Goal: Task Accomplishment & Management: Use online tool/utility

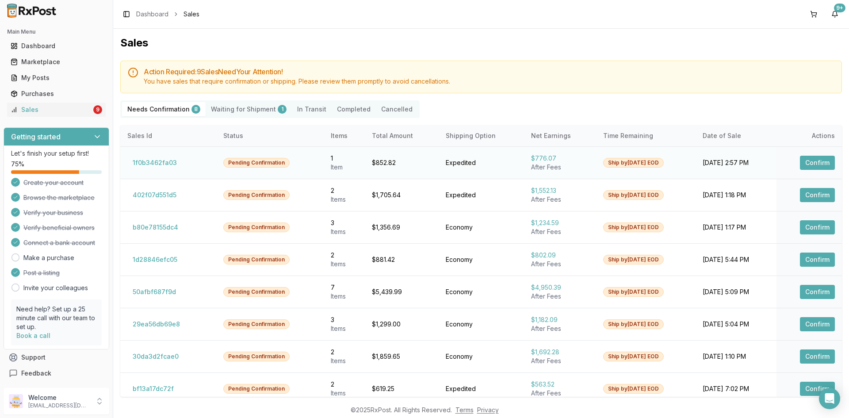
click at [820, 164] on button "Confirm" at bounding box center [817, 163] width 35 height 14
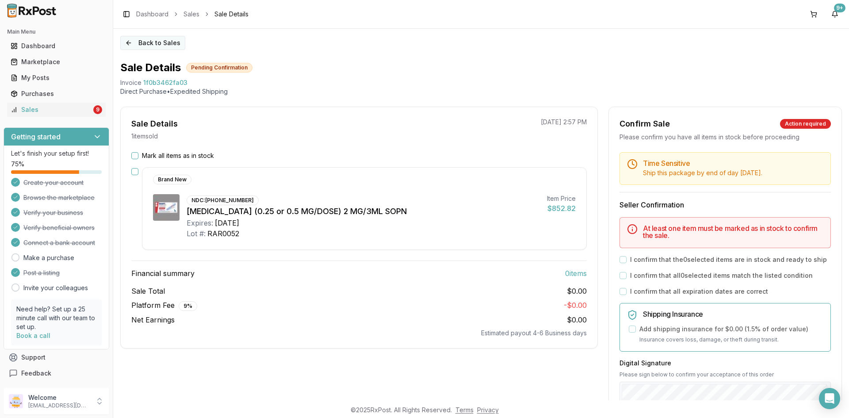
click at [149, 43] on button "Back to Sales" at bounding box center [152, 43] width 65 height 14
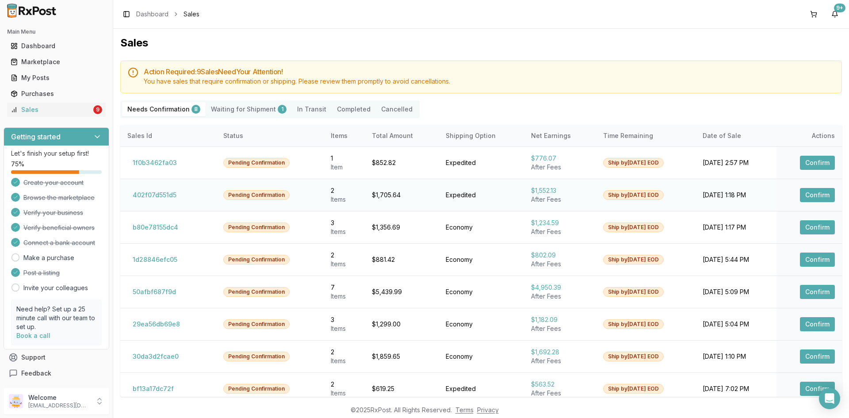
click at [816, 198] on button "Confirm" at bounding box center [817, 195] width 35 height 14
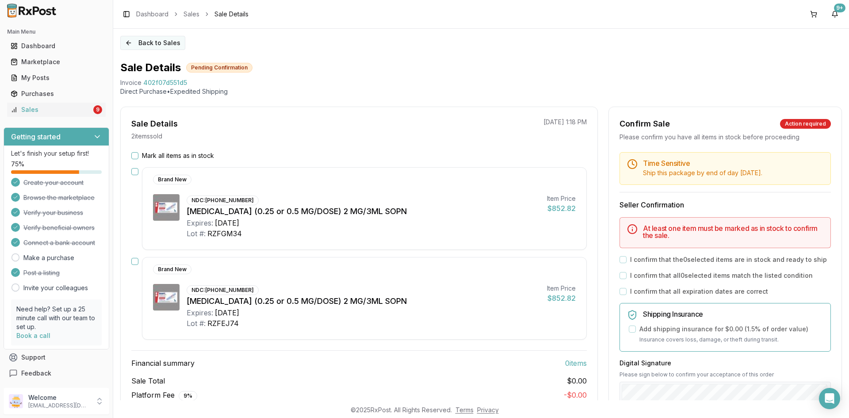
click at [142, 42] on button "Back to Sales" at bounding box center [152, 43] width 65 height 14
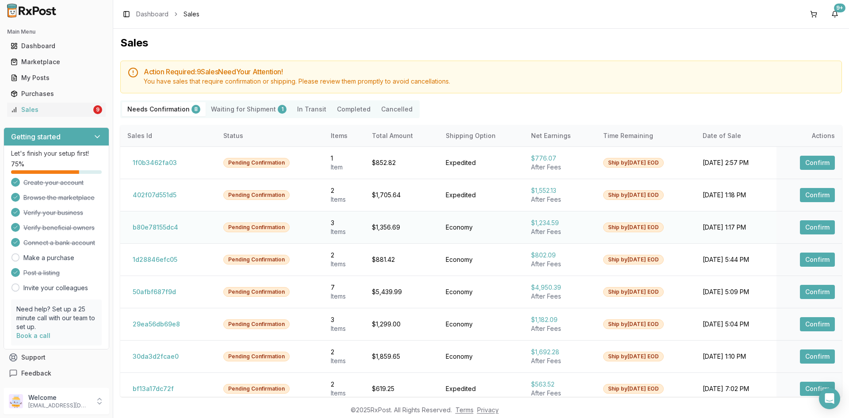
click at [806, 229] on button "Confirm" at bounding box center [817, 227] width 35 height 14
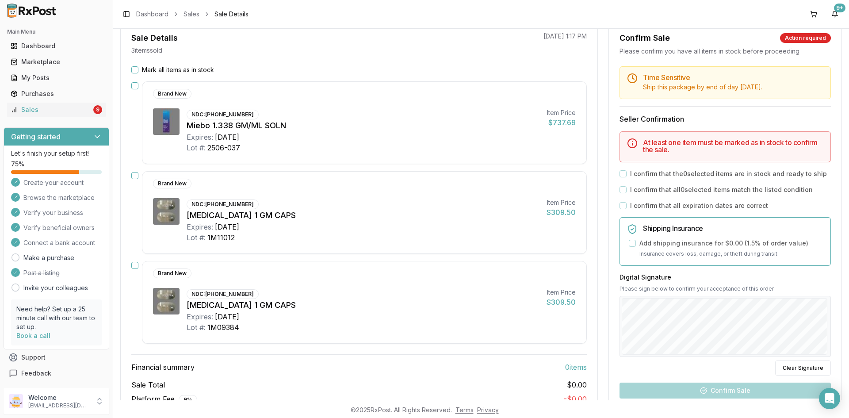
scroll to position [56, 0]
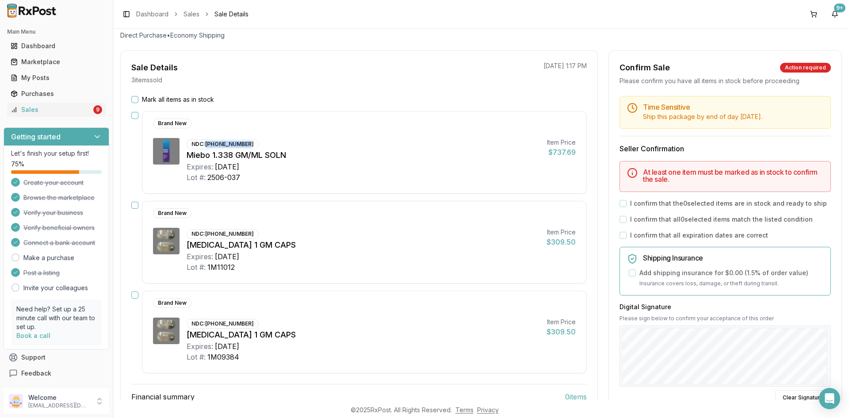
drag, startPoint x: 205, startPoint y: 143, endPoint x: 256, endPoint y: 149, distance: 52.1
click at [251, 143] on div "NDC: 24208-0377-05" at bounding box center [223, 144] width 72 height 10
copy div "24208-0377-05"
click at [296, 170] on div "Expires: 2027-02-28" at bounding box center [363, 166] width 353 height 11
click at [208, 143] on div "NDC: 24208-0377-05" at bounding box center [223, 144] width 72 height 10
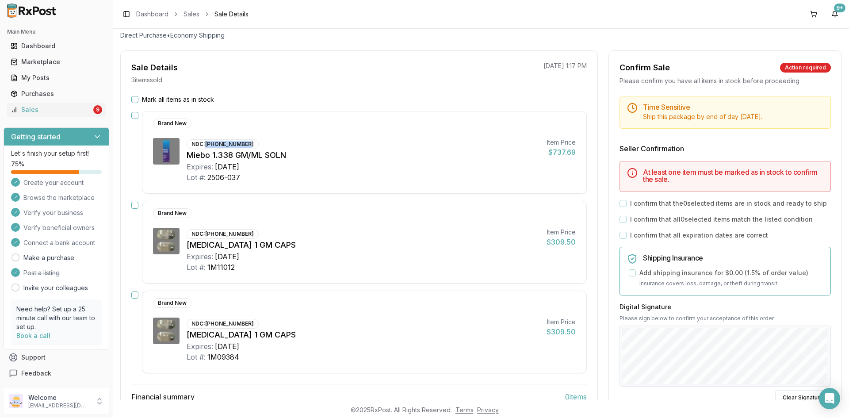
drag, startPoint x: 208, startPoint y: 143, endPoint x: 251, endPoint y: 145, distance: 42.9
click at [251, 145] on div "NDC: 24208-0377-05" at bounding box center [223, 144] width 72 height 10
copy div "24208-0377-05"
drag, startPoint x: 208, startPoint y: 156, endPoint x: 190, endPoint y: 154, distance: 18.2
click at [190, 154] on div "Miebo 1.338 GM/ML SOLN" at bounding box center [363, 155] width 353 height 12
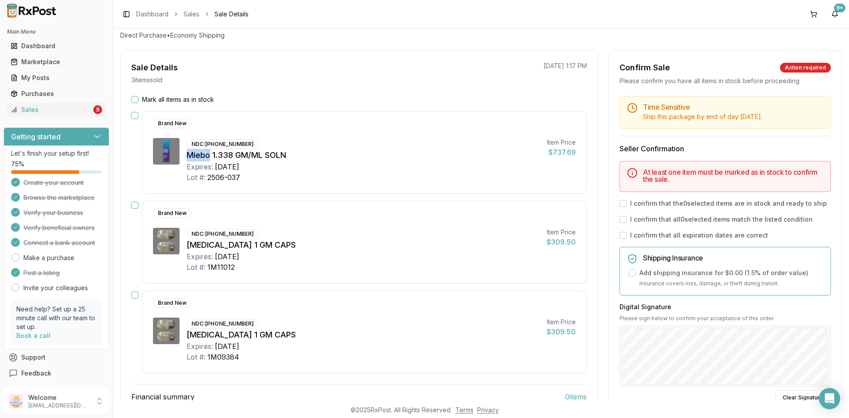
copy div "Miebo"
drag, startPoint x: 207, startPoint y: 144, endPoint x: 249, endPoint y: 145, distance: 42.0
click at [249, 145] on div "NDC: 24208-0377-05" at bounding box center [223, 144] width 72 height 10
copy div "24208-0377-05"
click at [210, 143] on div "NDC: 24208-0377-05" at bounding box center [223, 144] width 72 height 10
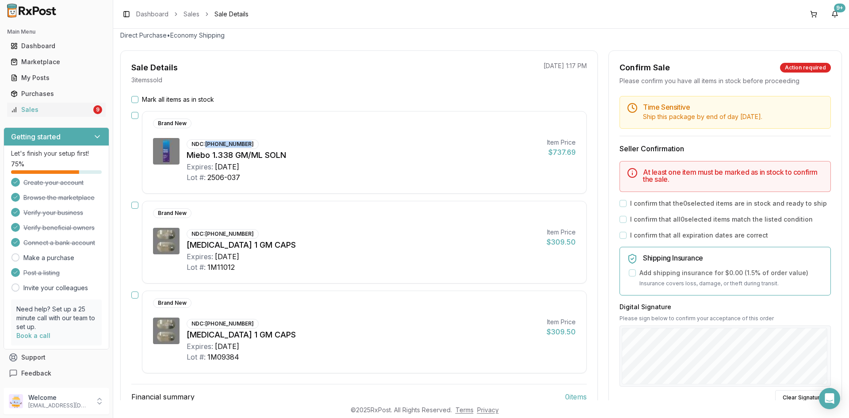
click at [208, 143] on div "NDC: 24208-0377-05" at bounding box center [223, 144] width 72 height 10
click at [210, 144] on div "NDC: 24208-0377-05" at bounding box center [223, 144] width 72 height 10
click at [273, 142] on div "NDC: 24208-0377-05 Miebo 1.338 GM/ML SOLN Expires: 2027-02-28 Lot #: 2506-037" at bounding box center [363, 160] width 353 height 45
drag, startPoint x: 206, startPoint y: 144, endPoint x: 252, endPoint y: 141, distance: 46.5
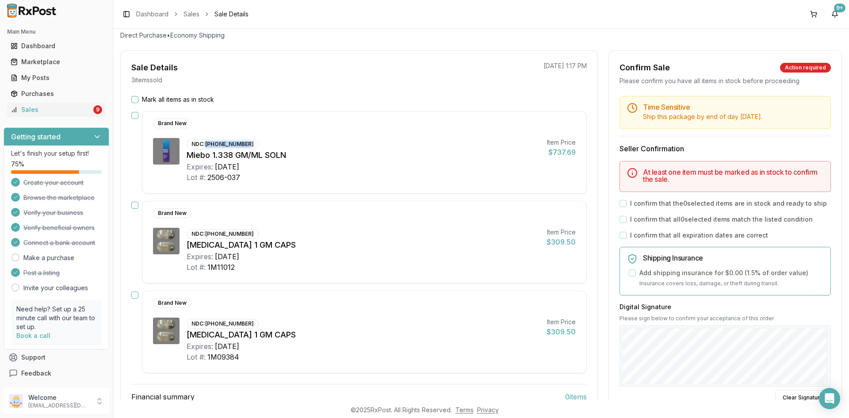
click at [251, 141] on div "NDC: 24208-0377-05" at bounding box center [223, 144] width 72 height 10
copy div "24208-0377-05"
click at [136, 111] on div "Brand New NDC: 24208-0377-05 Miebo 1.338 GM/ML SOLN Expires: 2027-02-28 Lot #: …" at bounding box center [358, 152] width 455 height 83
click at [134, 111] on div "Mark all items as in stock Brand New NDC: 24208-0377-05 Miebo 1.338 GM/ML SOLN …" at bounding box center [359, 278] width 477 height 366
click at [134, 117] on button "button" at bounding box center [134, 115] width 7 height 7
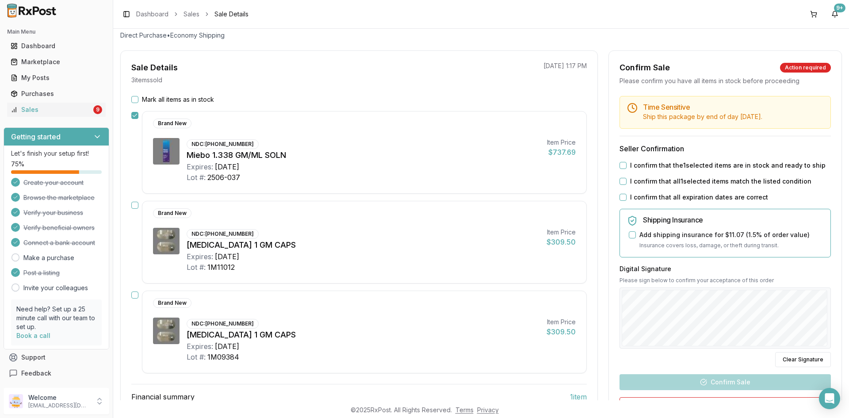
click at [135, 207] on button "button" at bounding box center [134, 205] width 7 height 7
click at [133, 296] on button "button" at bounding box center [134, 294] width 7 height 7
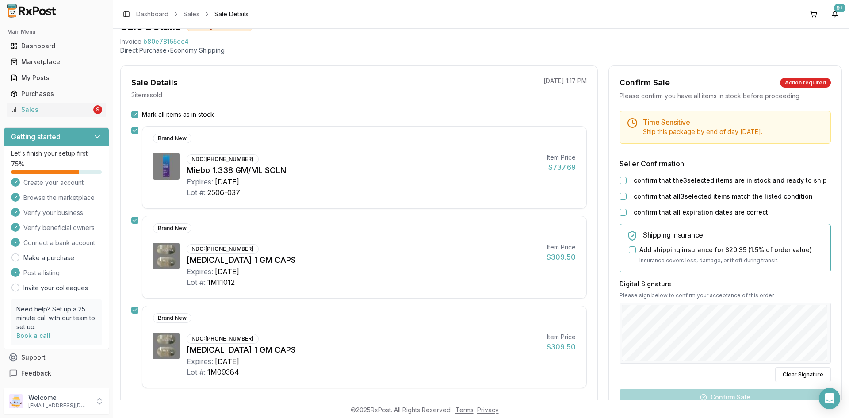
scroll to position [18, 0]
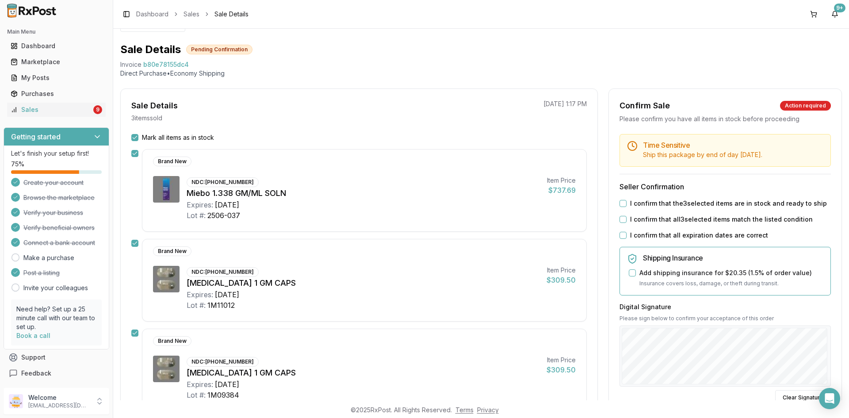
click at [621, 204] on button "I confirm that the 3 selected items are in stock and ready to ship" at bounding box center [622, 203] width 7 height 7
click at [620, 220] on button "I confirm that all 3 selected items match the listed condition" at bounding box center [622, 219] width 7 height 7
drag, startPoint x: 620, startPoint y: 235, endPoint x: 622, endPoint y: 246, distance: 11.1
click at [620, 234] on button "I confirm that all expiration dates are correct" at bounding box center [622, 235] width 7 height 7
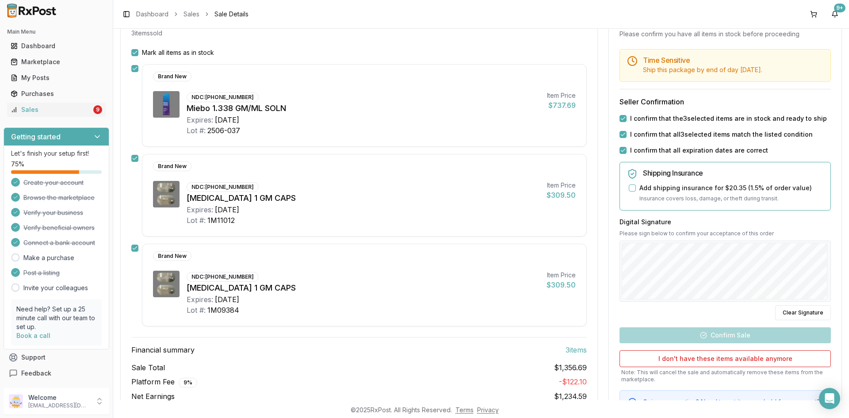
scroll to position [107, 0]
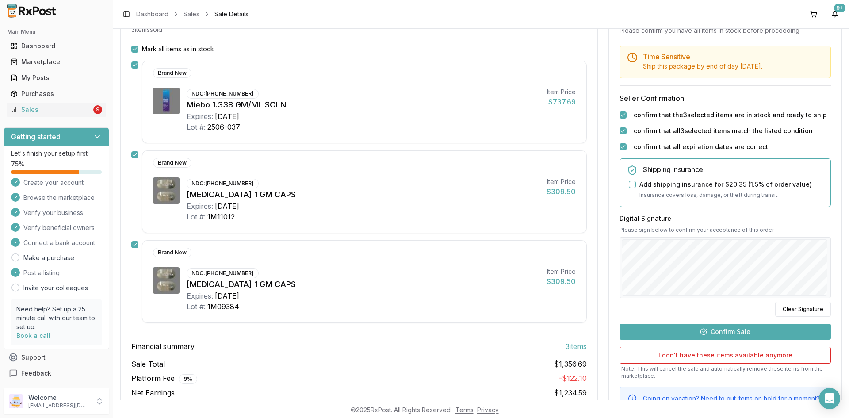
click at [733, 331] on button "Confirm Sale" at bounding box center [724, 332] width 211 height 16
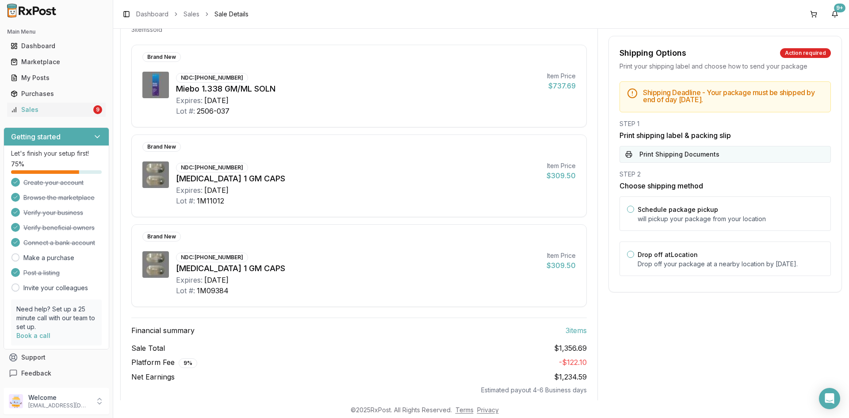
click at [655, 154] on button "Print Shipping Documents" at bounding box center [724, 154] width 211 height 17
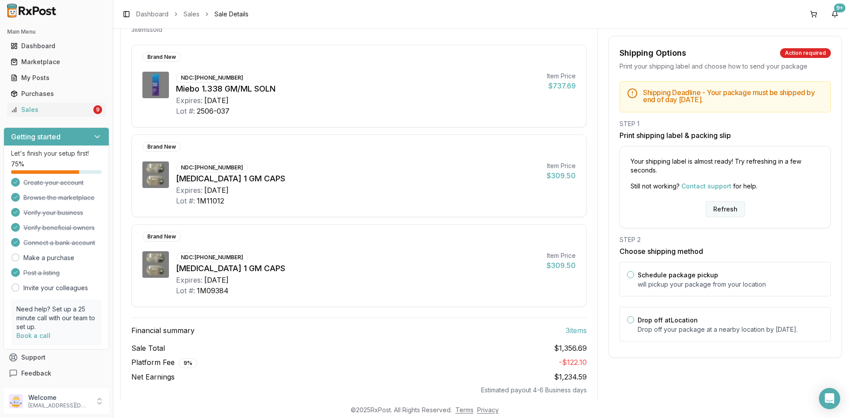
click at [712, 214] on button "Refresh" at bounding box center [725, 209] width 39 height 16
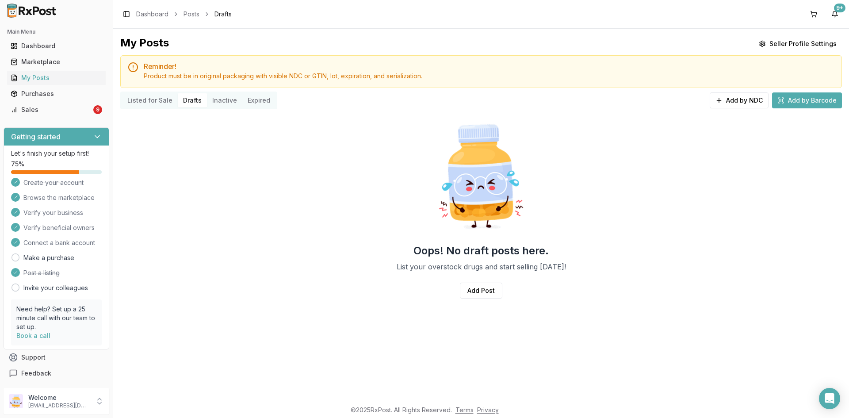
click at [151, 99] on button "Listed for Sale" at bounding box center [150, 100] width 56 height 14
click at [150, 99] on button "Listed for Sale" at bounding box center [150, 100] width 56 height 14
click at [150, 98] on button "Listed for Sale" at bounding box center [150, 100] width 56 height 14
click at [149, 97] on button "Listed for Sale" at bounding box center [150, 100] width 56 height 14
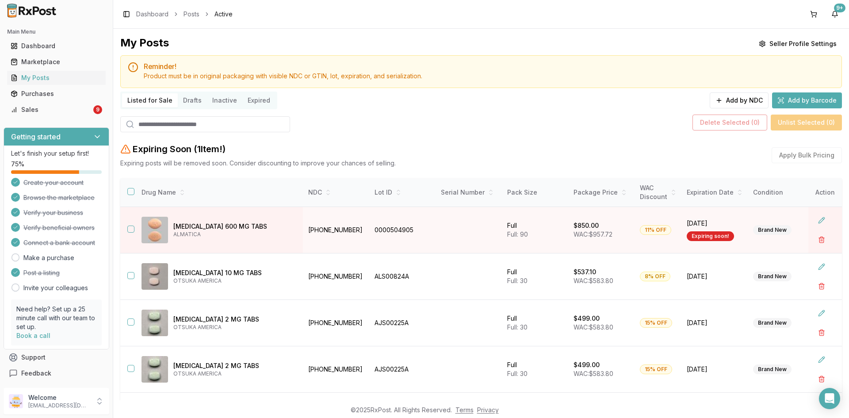
click at [163, 125] on input "search" at bounding box center [205, 124] width 170 height 16
paste input "*****"
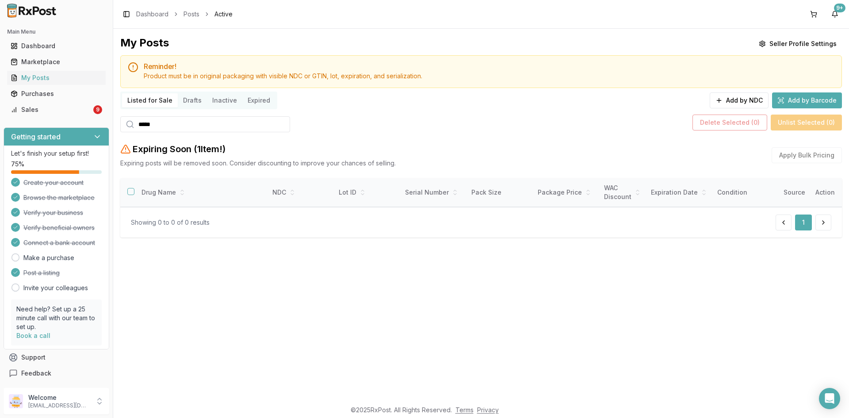
type input "*****"
click at [744, 99] on button "Add by NDC" at bounding box center [739, 100] width 59 height 16
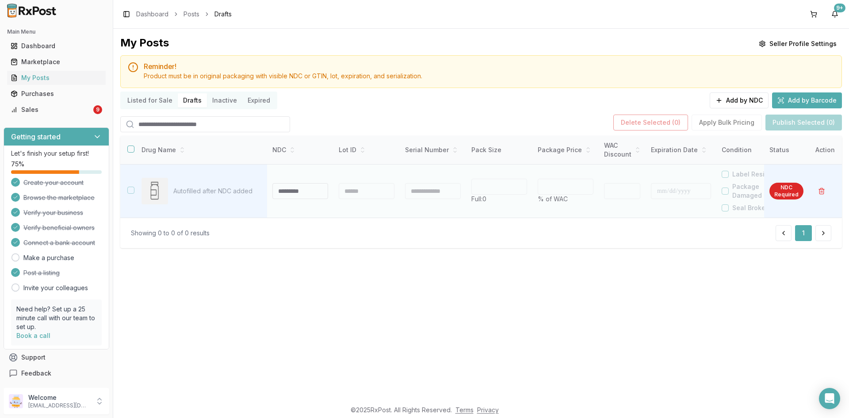
click at [294, 188] on input at bounding box center [300, 191] width 56 height 16
type input "**********"
click at [351, 190] on div at bounding box center [367, 191] width 56 height 16
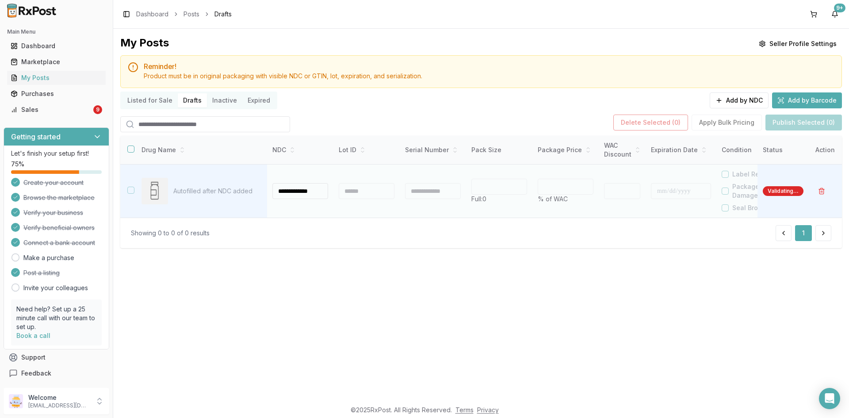
click at [353, 191] on div at bounding box center [367, 191] width 56 height 16
type input "*"
click at [364, 192] on div at bounding box center [367, 191] width 56 height 16
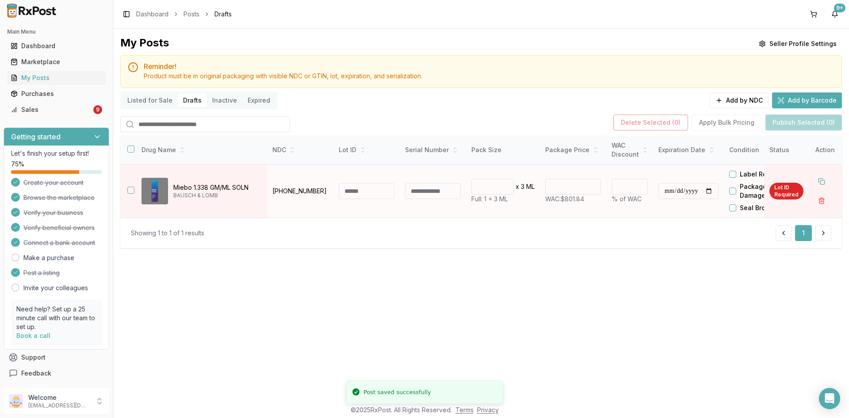
click at [363, 192] on input at bounding box center [367, 191] width 56 height 16
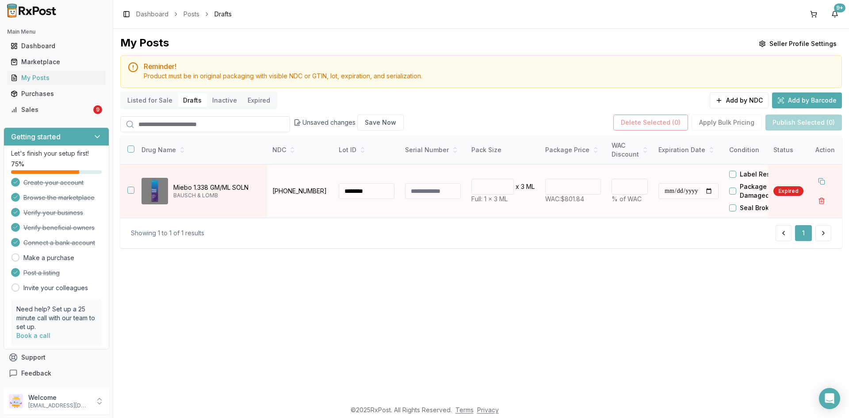
type input "********"
click at [736, 175] on button "Label Residue" at bounding box center [732, 174] width 7 height 7
click at [609, 186] on td "* % of WAC" at bounding box center [629, 190] width 47 height 53
type input "**"
click at [569, 211] on td "****** WAC: $801.84" at bounding box center [573, 190] width 66 height 53
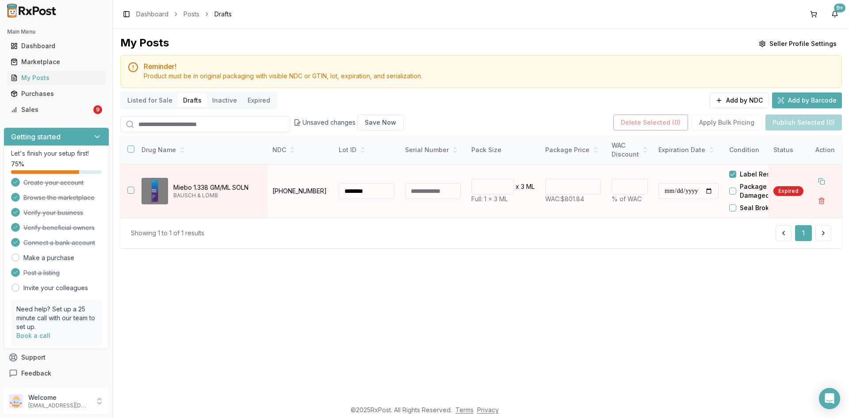
click at [561, 183] on input "******" at bounding box center [573, 187] width 56 height 16
type input "******"
click at [523, 216] on td "* x 3 ML Full: 1 x 3 ML" at bounding box center [503, 190] width 74 height 53
click at [665, 194] on input "**********" at bounding box center [688, 191] width 60 height 16
type input "**********"
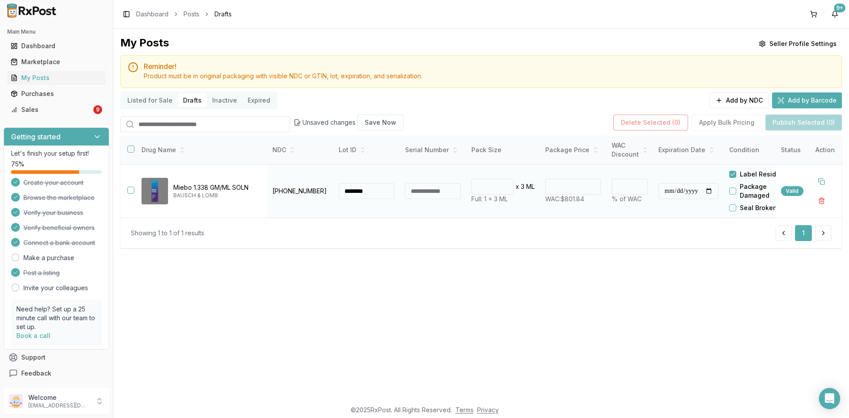
click at [717, 191] on input "**********" at bounding box center [688, 191] width 60 height 16
click at [131, 192] on button "button" at bounding box center [130, 190] width 7 height 7
click at [812, 124] on button "Publish Selected (1)" at bounding box center [804, 123] width 75 height 16
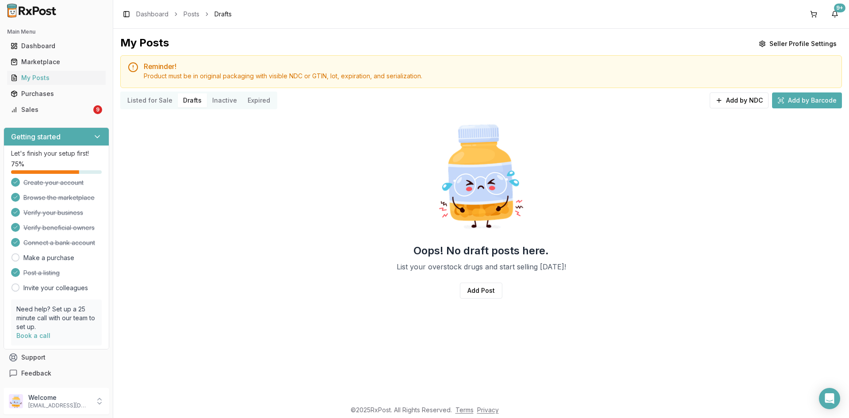
click at [152, 99] on button "Listed for Sale" at bounding box center [150, 100] width 56 height 14
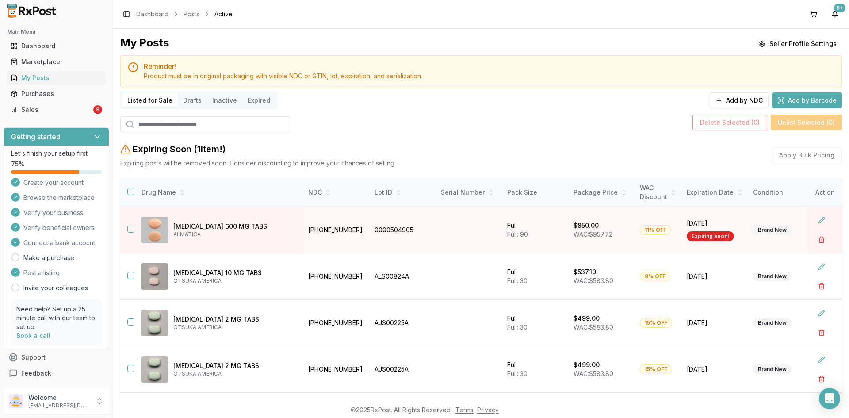
click at [159, 130] on input "search" at bounding box center [205, 124] width 170 height 16
paste input "**********"
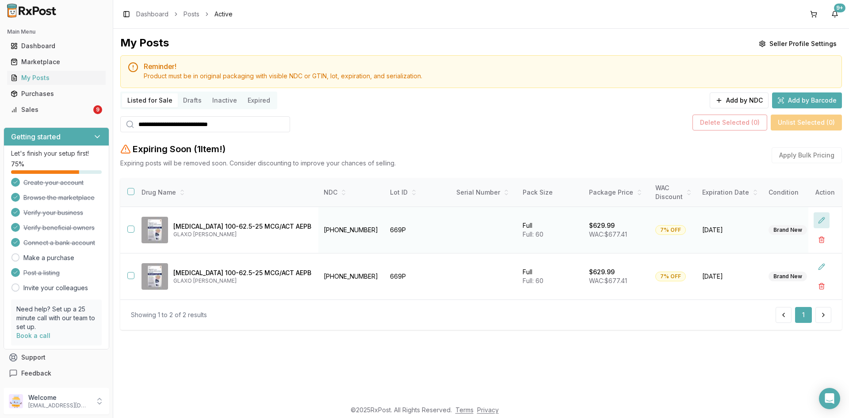
type input "**********"
click at [823, 219] on button at bounding box center [821, 220] width 16 height 16
click at [390, 229] on div "****" at bounding box center [418, 230] width 56 height 16
click at [390, 230] on input "****" at bounding box center [411, 230] width 42 height 16
click at [390, 231] on div "****" at bounding box center [418, 230] width 56 height 16
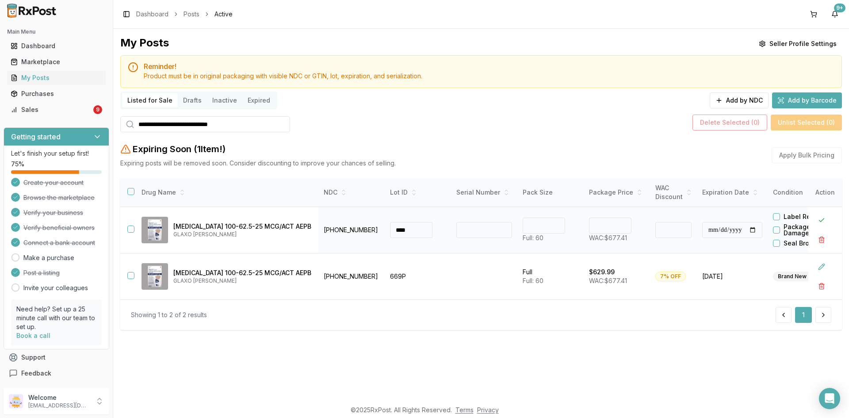
click at [390, 227] on input "****" at bounding box center [411, 230] width 42 height 16
drag, startPoint x: 395, startPoint y: 229, endPoint x: 382, endPoint y: 231, distance: 13.4
click at [390, 231] on div "****" at bounding box center [418, 230] width 56 height 16
click at [412, 229] on input "****" at bounding box center [411, 230] width 42 height 16
drag, startPoint x: 412, startPoint y: 228, endPoint x: 385, endPoint y: 229, distance: 27.0
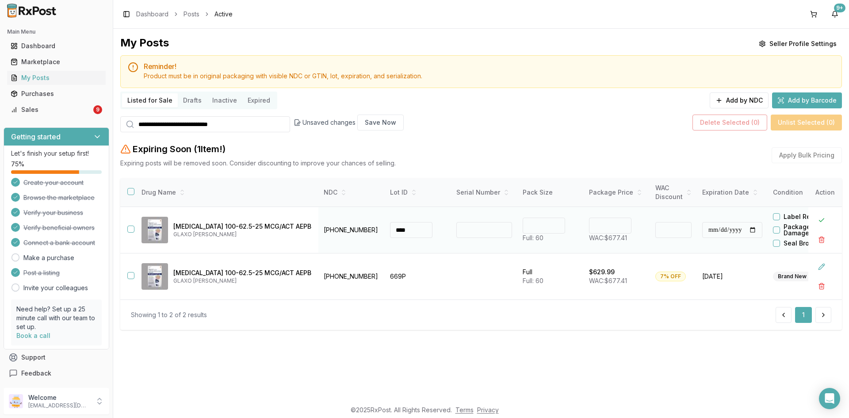
click at [390, 229] on div "****" at bounding box center [418, 230] width 56 height 16
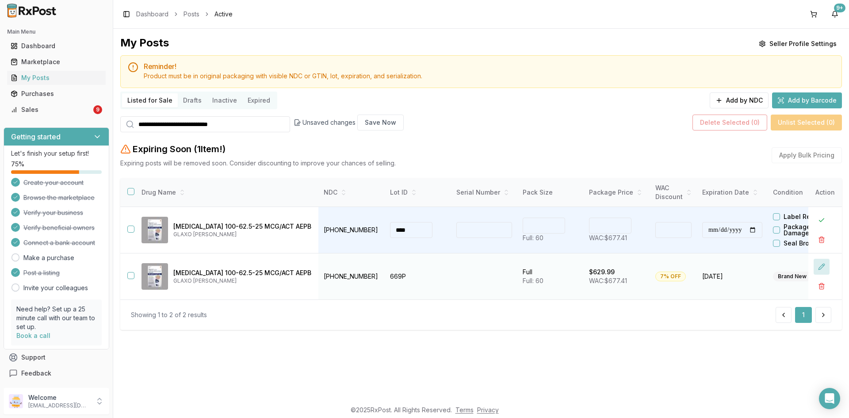
type input "****"
click at [820, 264] on button at bounding box center [821, 267] width 16 height 16
drag, startPoint x: 409, startPoint y: 275, endPoint x: 364, endPoint y: 277, distance: 44.7
click at [364, 277] on tr "**********" at bounding box center [549, 276] width 858 height 46
paste input
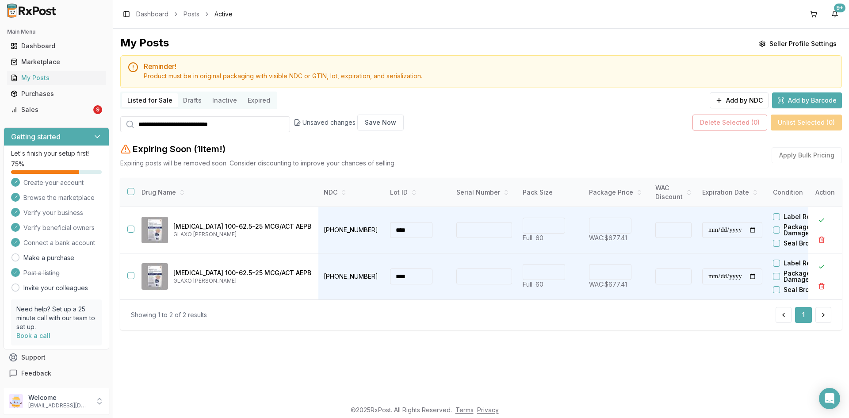
type input "****"
drag, startPoint x: 436, startPoint y: 313, endPoint x: 439, endPoint y: 319, distance: 6.9
click at [436, 313] on div "Showing 1 to 2 of 2 results 1" at bounding box center [481, 315] width 700 height 16
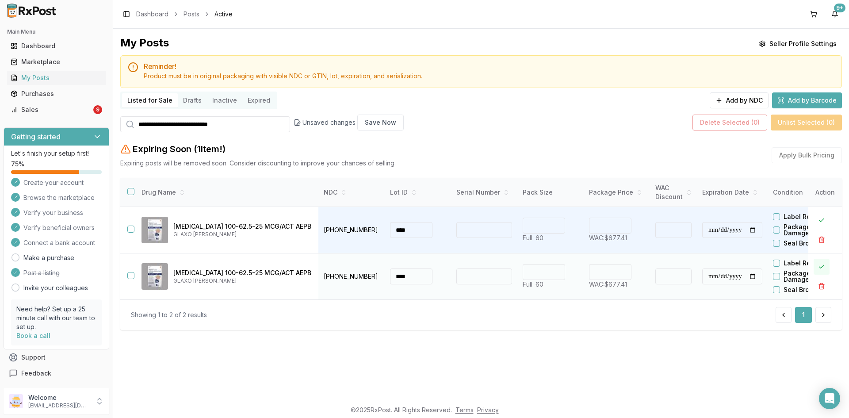
click at [823, 264] on button at bounding box center [821, 267] width 16 height 16
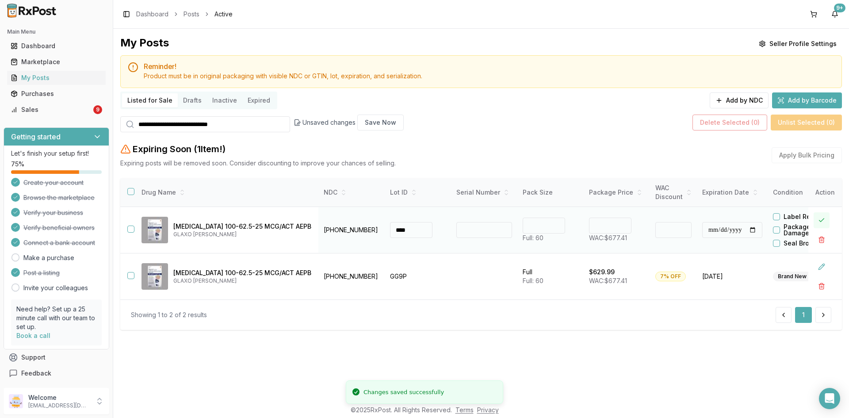
click at [821, 219] on button at bounding box center [821, 220] width 16 height 16
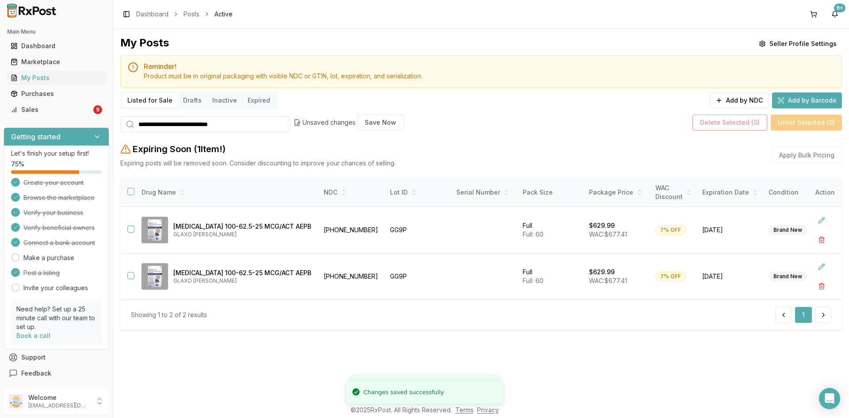
click at [397, 319] on div "Showing 1 to 2 of 2 results 1" at bounding box center [481, 315] width 700 height 16
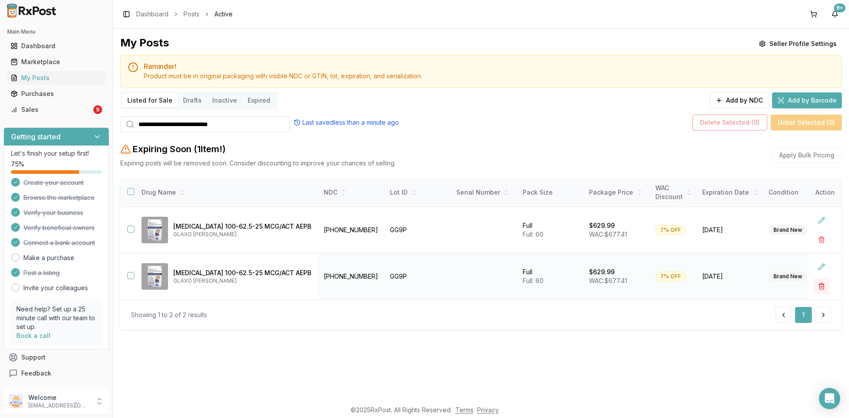
click at [821, 286] on button "button" at bounding box center [821, 286] width 16 height 16
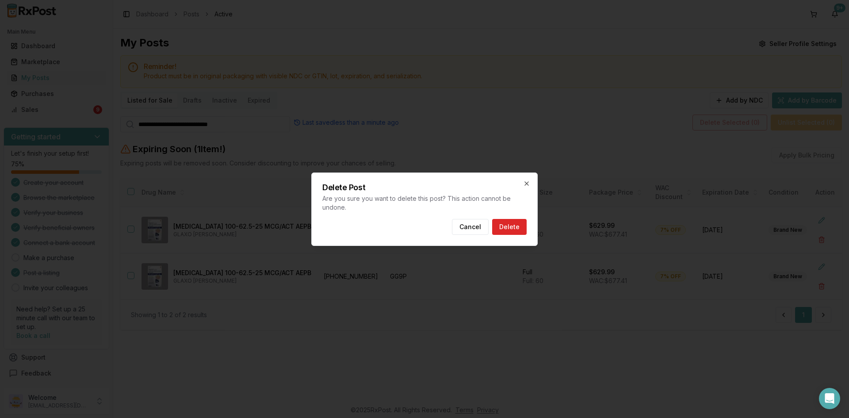
click at [500, 229] on button "Delete" at bounding box center [509, 227] width 34 height 16
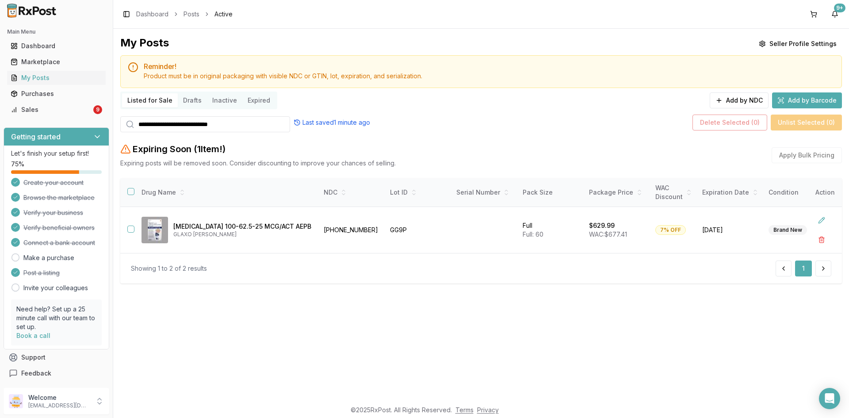
drag, startPoint x: 227, startPoint y: 125, endPoint x: 134, endPoint y: 140, distance: 94.5
click at [134, 140] on div "**********" at bounding box center [481, 163] width 722 height 255
paste input "search"
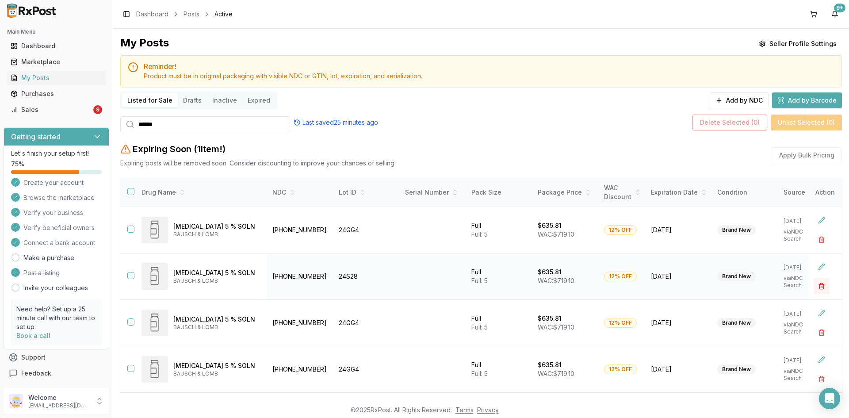
click at [817, 284] on button "button" at bounding box center [821, 286] width 16 height 16
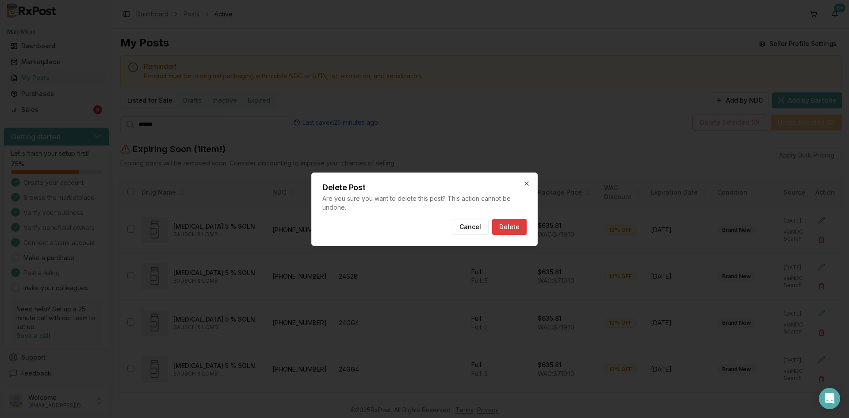
click at [510, 227] on button "Delete" at bounding box center [509, 227] width 34 height 16
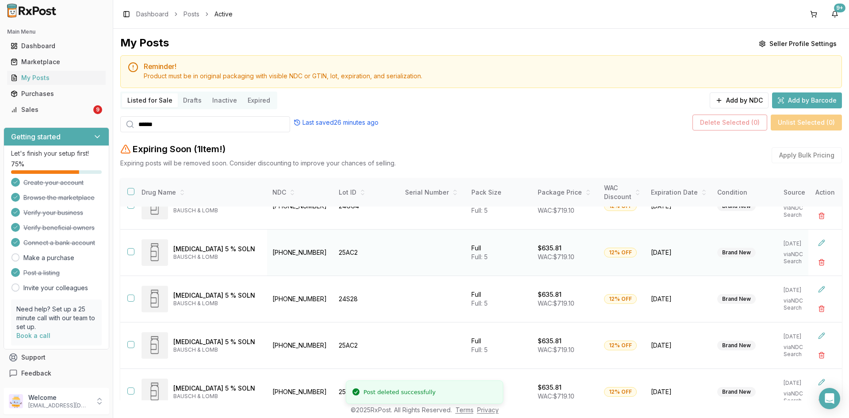
scroll to position [132, 0]
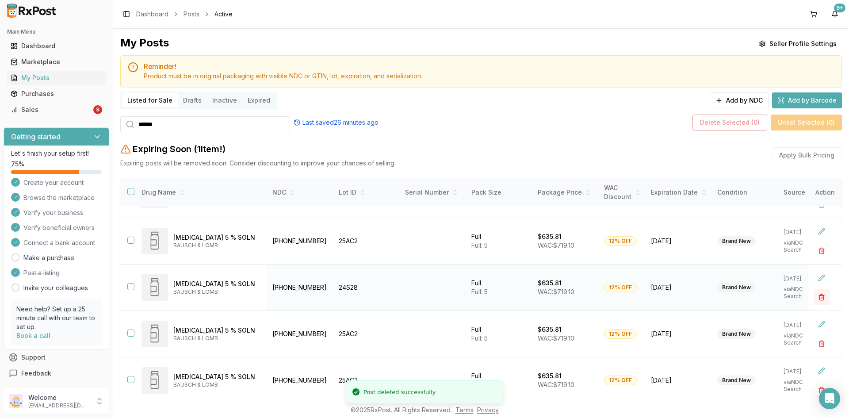
click at [814, 293] on button "button" at bounding box center [821, 297] width 16 height 16
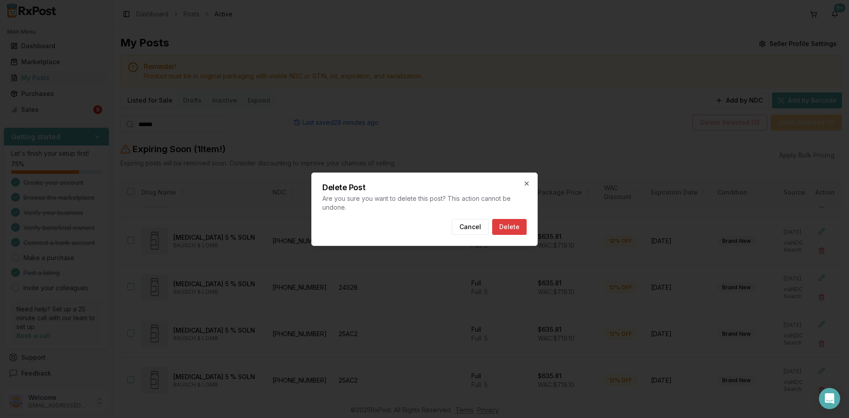
click at [516, 229] on button "Delete" at bounding box center [509, 227] width 34 height 16
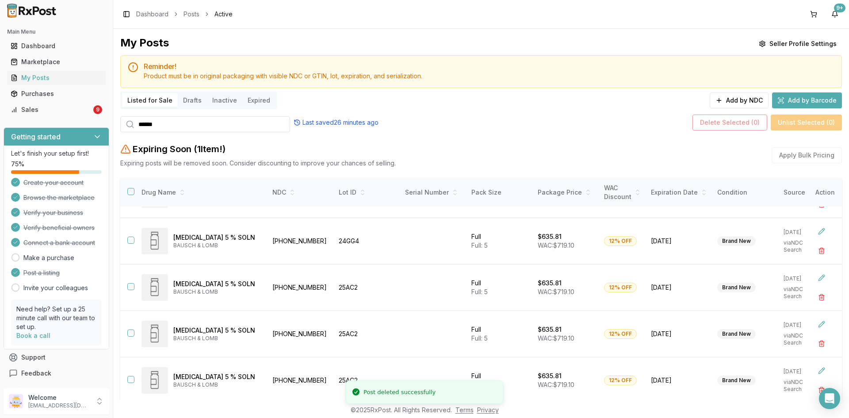
scroll to position [85, 0]
drag, startPoint x: 165, startPoint y: 129, endPoint x: 107, endPoint y: 139, distance: 58.4
click at [107, 139] on div "Main Menu Dashboard Marketplace My Posts Purchases Sales 9 Getting started Let'…" at bounding box center [424, 209] width 849 height 418
paste input "search"
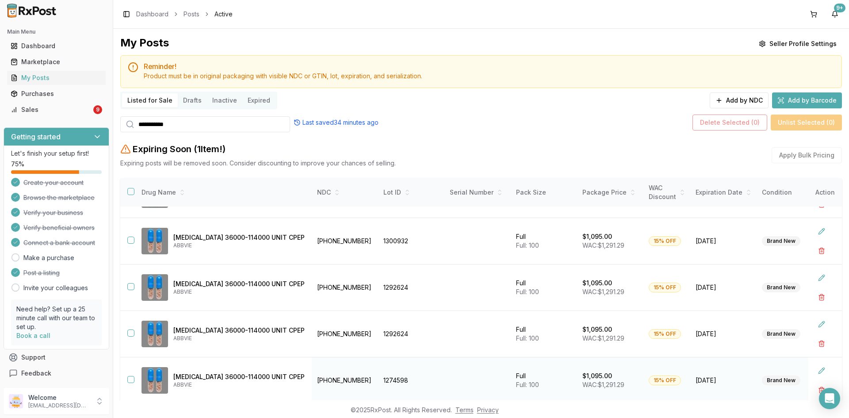
scroll to position [225, 0]
click at [814, 386] on button "button" at bounding box center [821, 390] width 16 height 16
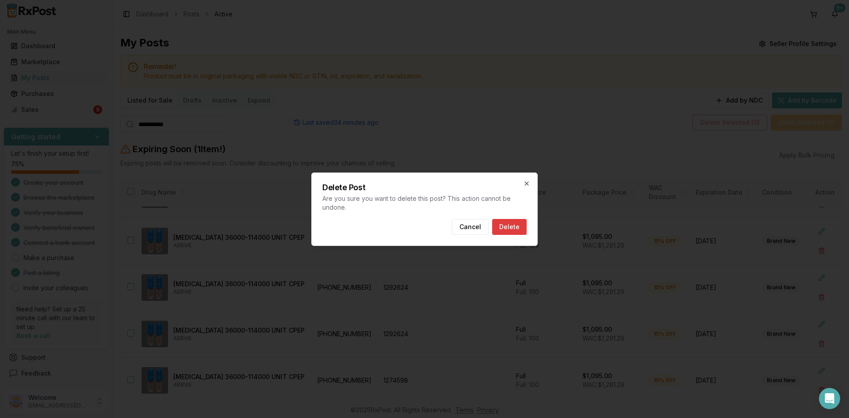
click at [511, 226] on button "Delete" at bounding box center [509, 227] width 34 height 16
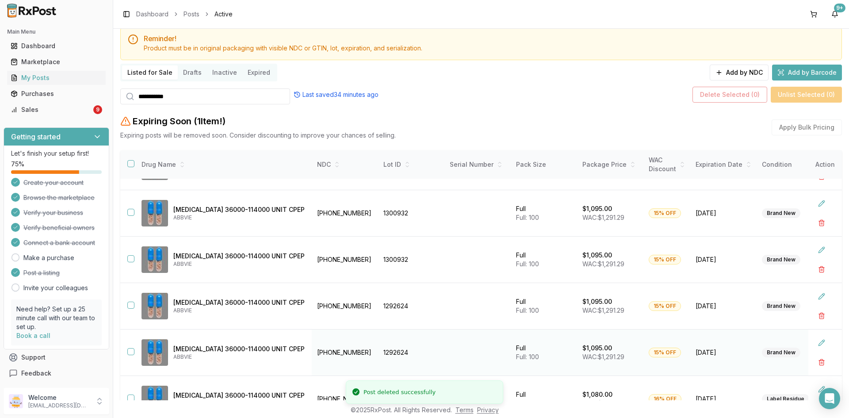
scroll to position [101, 0]
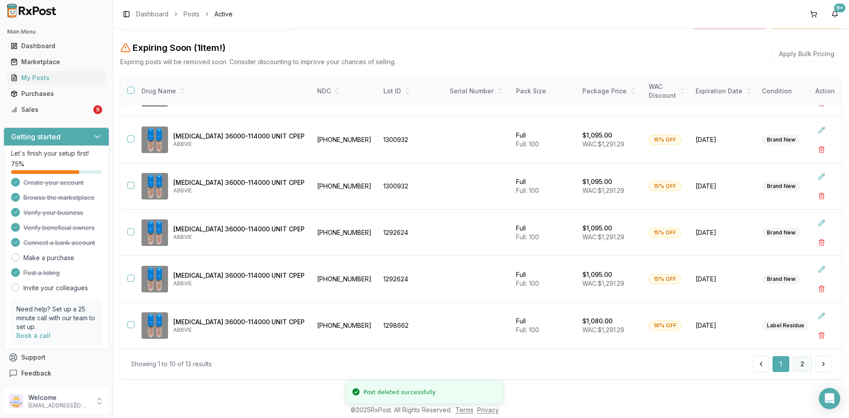
click at [796, 364] on button "2" at bounding box center [802, 364] width 19 height 16
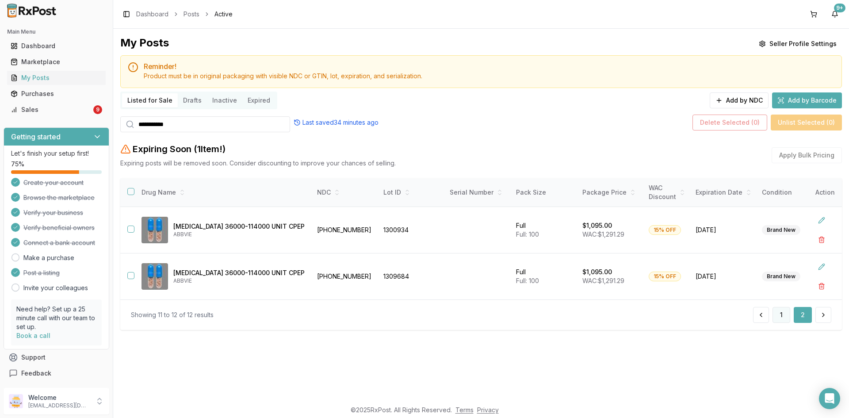
click at [780, 320] on button "1" at bounding box center [781, 315] width 18 height 16
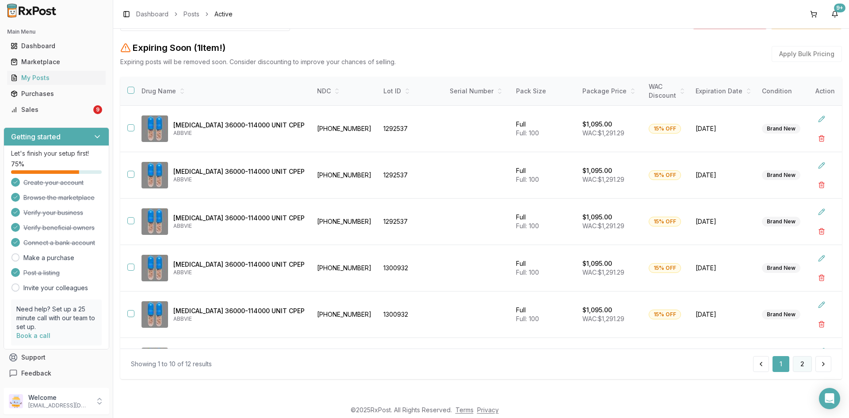
click at [802, 367] on button "2" at bounding box center [802, 364] width 19 height 16
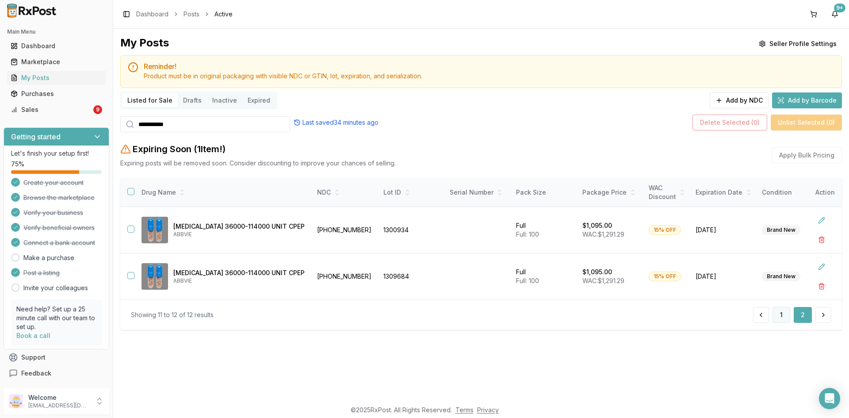
click at [776, 318] on button "1" at bounding box center [781, 315] width 18 height 16
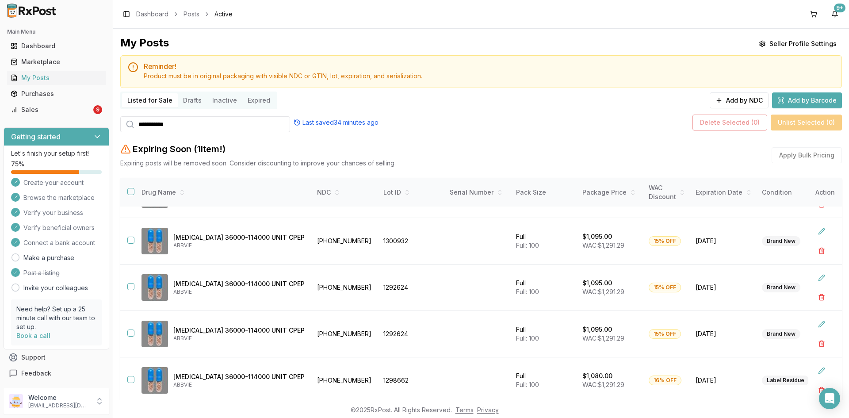
drag, startPoint x: 186, startPoint y: 132, endPoint x: 130, endPoint y: 138, distance: 55.6
click at [130, 137] on div "**********" at bounding box center [481, 261] width 722 height 451
paste input "search"
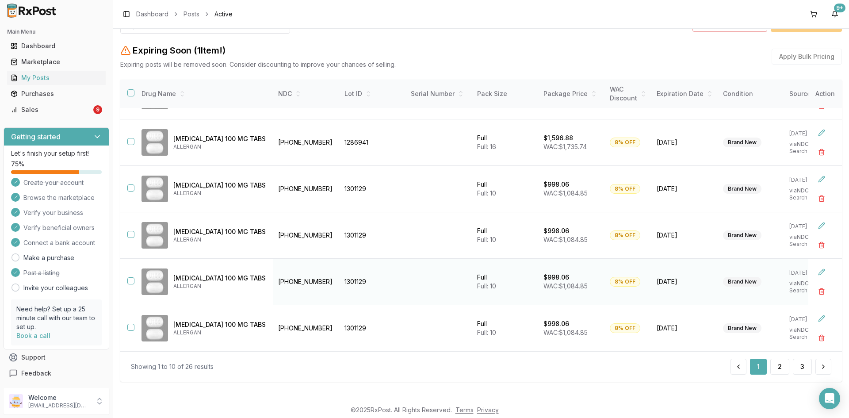
scroll to position [101, 0]
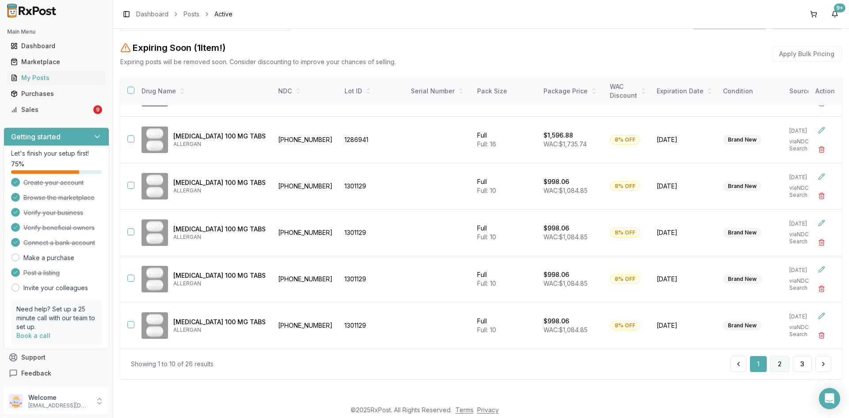
click at [778, 364] on button "2" at bounding box center [779, 364] width 19 height 16
click at [813, 145] on button "button" at bounding box center [821, 149] width 16 height 16
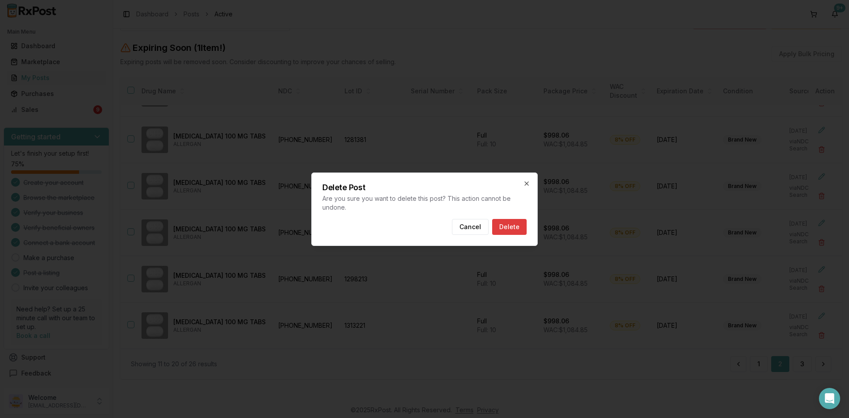
click at [510, 229] on button "Delete" at bounding box center [509, 227] width 34 height 16
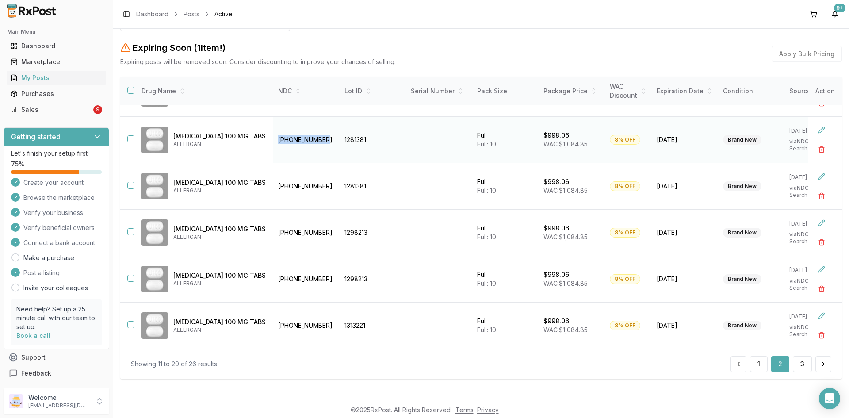
drag, startPoint x: 313, startPoint y: 140, endPoint x: 264, endPoint y: 150, distance: 49.3
click at [264, 150] on tr "Ubrelvy 100 MG TABS ALLERGAN 00023-6501-10 1281381 Full Full: 10 $998.06 WAC: $…" at bounding box center [524, 140] width 808 height 46
copy tr "[PHONE_NUMBER]"
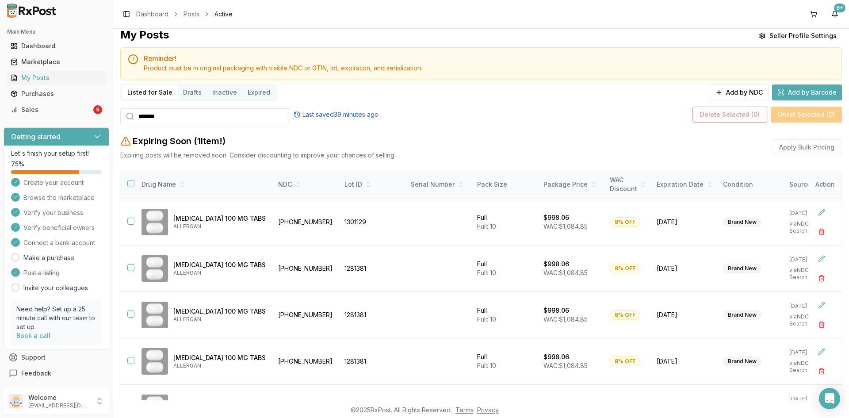
scroll to position [0, 0]
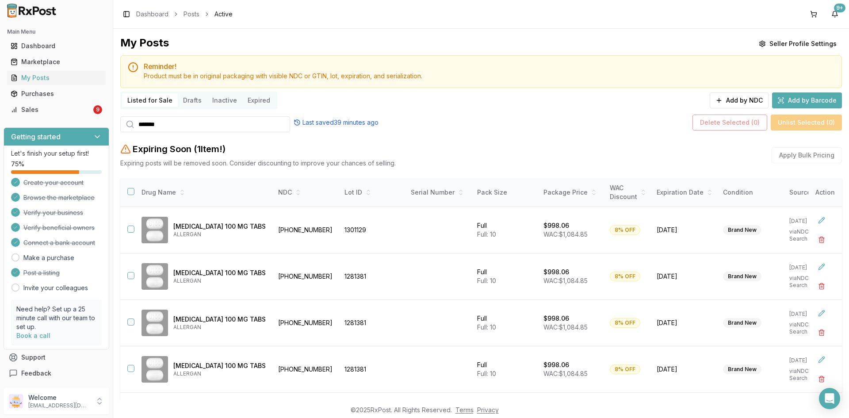
drag, startPoint x: 168, startPoint y: 126, endPoint x: 155, endPoint y: 126, distance: 13.3
click at [155, 126] on input "*******" at bounding box center [205, 124] width 170 height 16
type input "*******"
click at [283, 126] on icon at bounding box center [280, 124] width 12 height 12
click at [270, 126] on input "*******" at bounding box center [205, 124] width 170 height 16
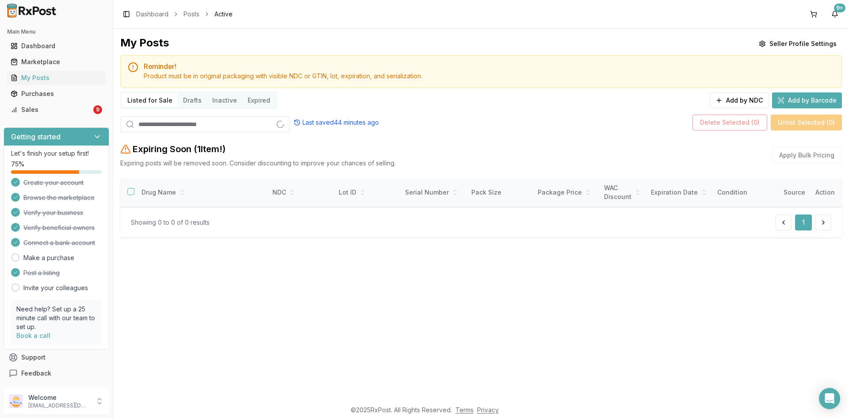
click at [175, 123] on input "search" at bounding box center [205, 124] width 170 height 16
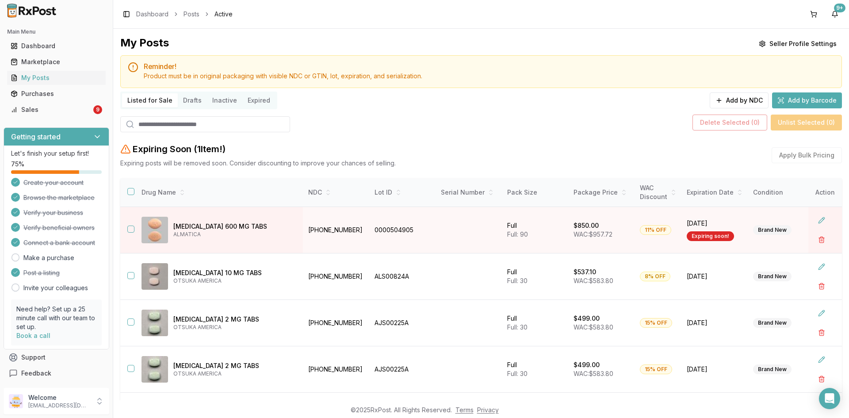
click at [169, 123] on input "search" at bounding box center [205, 124] width 170 height 16
paste input "*******"
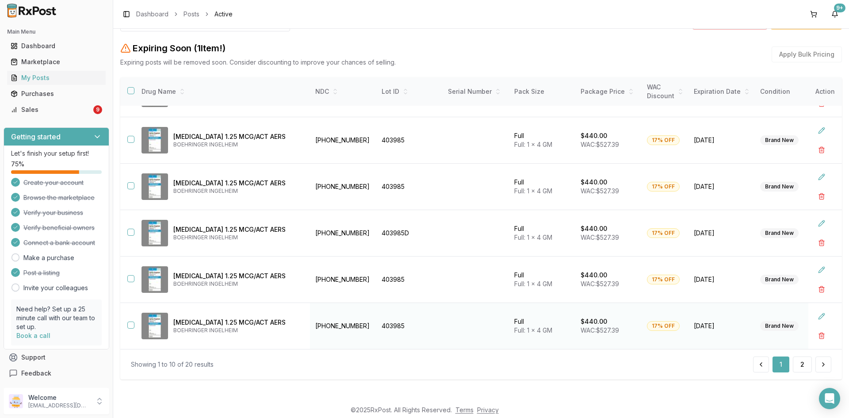
scroll to position [101, 0]
click at [798, 365] on button "2" at bounding box center [802, 364] width 19 height 16
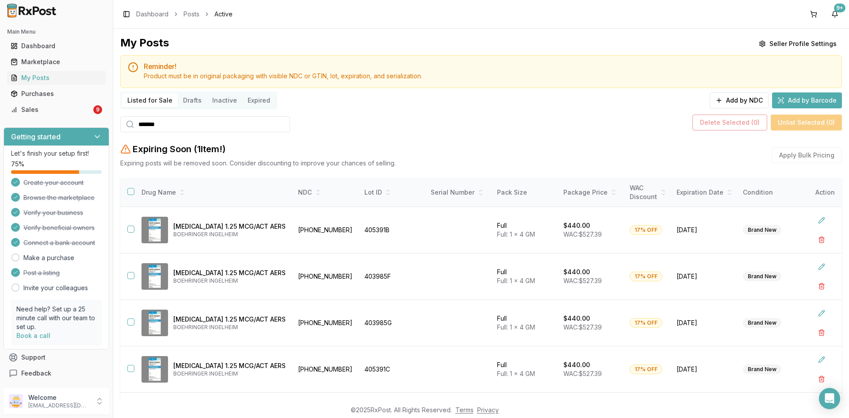
click at [112, 127] on div "Main Menu Dashboard Marketplace My Posts Purchases Sales 9 Getting started Let'…" at bounding box center [424, 209] width 849 height 418
paste input "**"
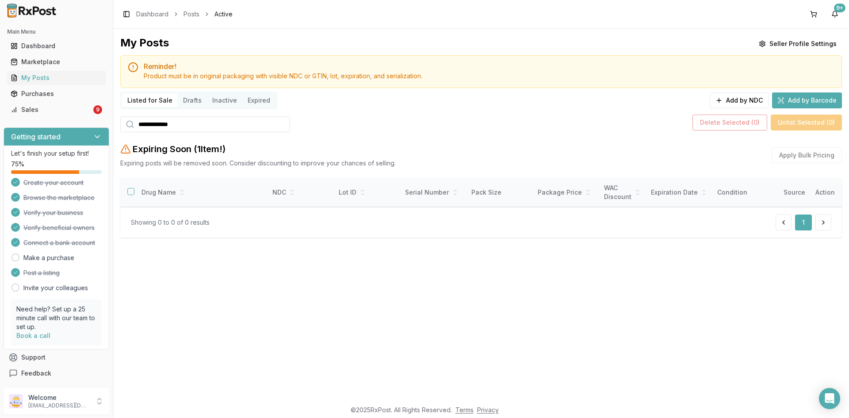
click at [171, 122] on input "**********" at bounding box center [205, 124] width 170 height 16
drag, startPoint x: 197, startPoint y: 128, endPoint x: 119, endPoint y: 132, distance: 77.9
click at [120, 134] on div "**********" at bounding box center [481, 140] width 722 height 209
paste input "search"
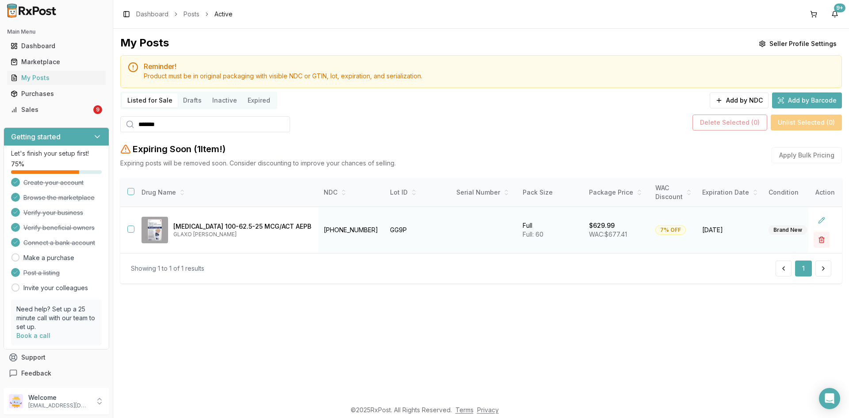
type input "*******"
click at [822, 240] on button "button" at bounding box center [821, 240] width 16 height 16
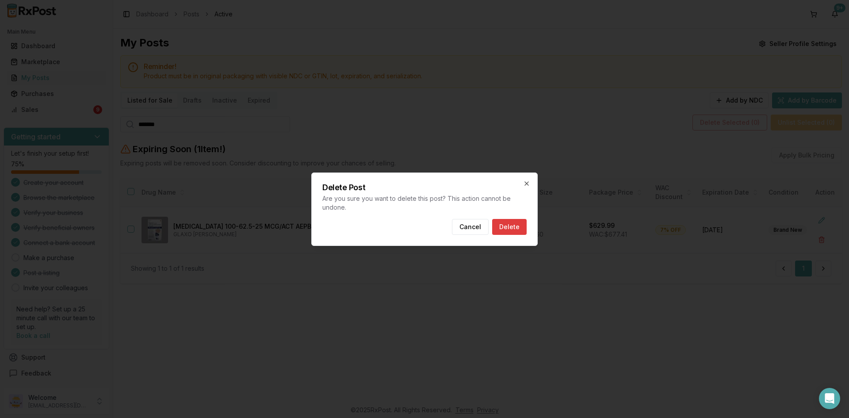
click at [507, 221] on button "Delete" at bounding box center [509, 227] width 34 height 16
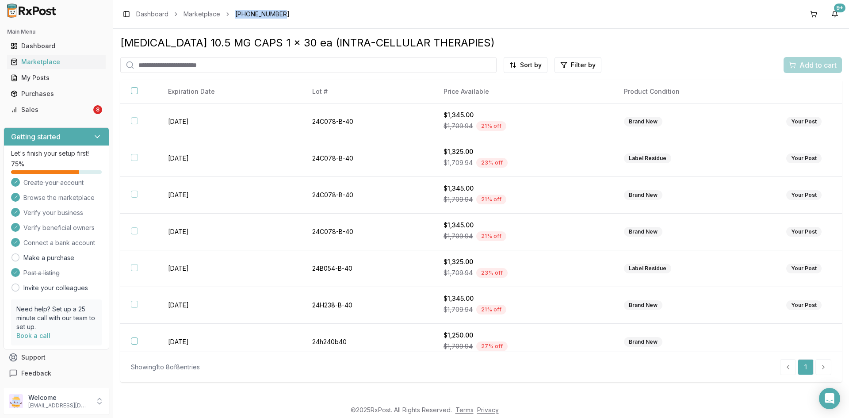
scroll to position [45, 0]
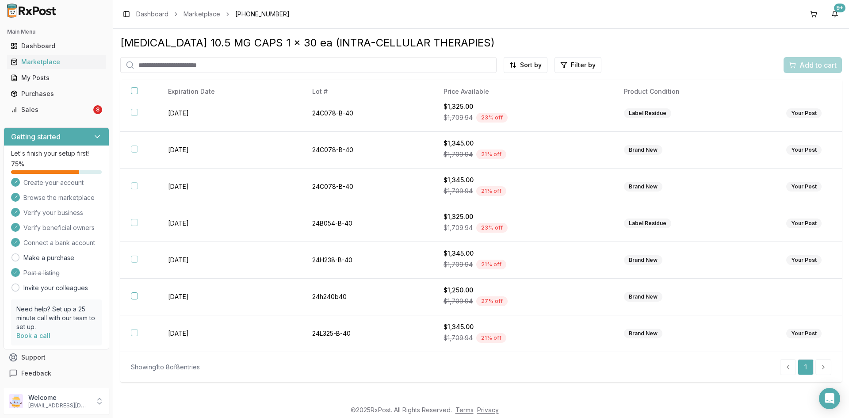
click at [224, 58] on input "search" at bounding box center [308, 65] width 376 height 16
paste input "**********"
type input "**********"
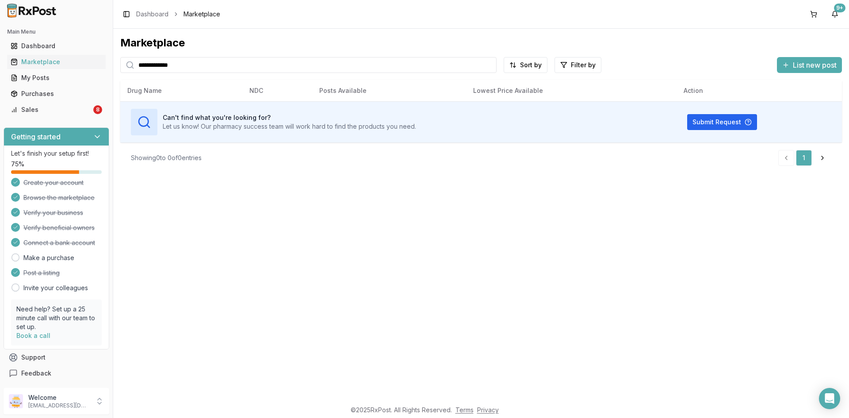
click at [197, 68] on input "**********" at bounding box center [308, 65] width 376 height 16
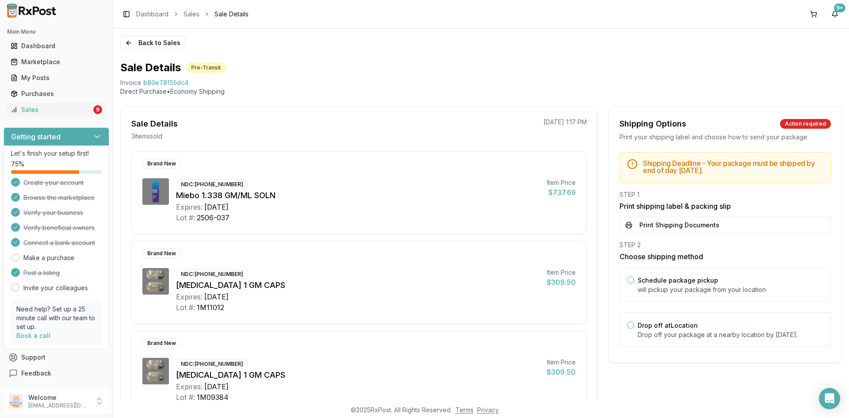
click at [657, 225] on button "Print Shipping Documents" at bounding box center [724, 225] width 211 height 17
click at [152, 45] on button "Back to Sales" at bounding box center [152, 43] width 65 height 14
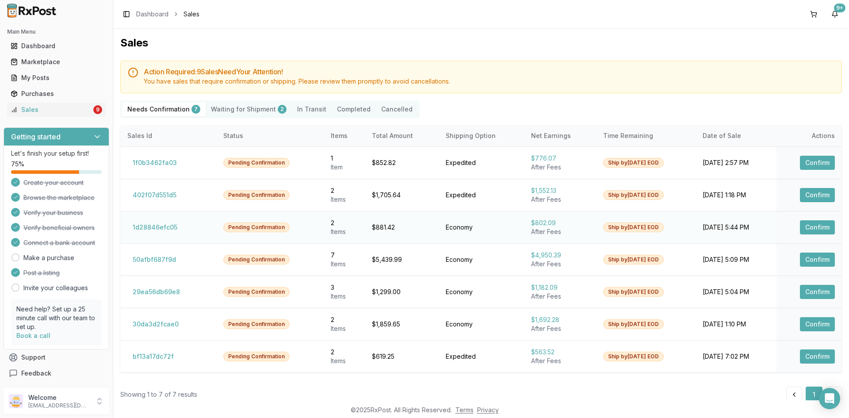
click at [822, 222] on button "Confirm" at bounding box center [817, 227] width 35 height 14
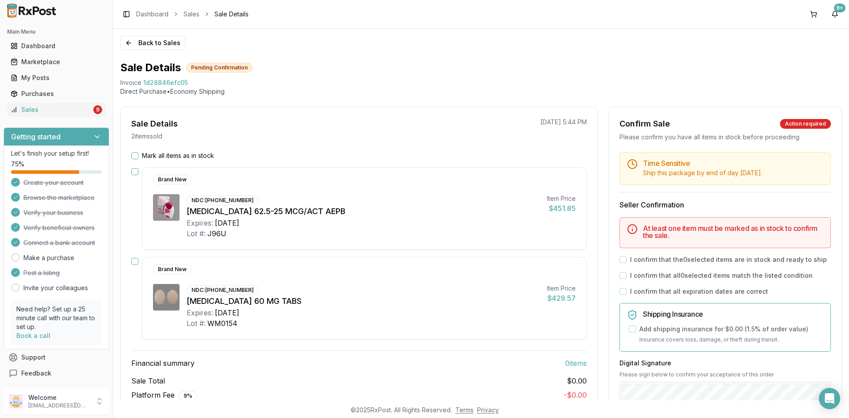
click at [138, 154] on div "Mark all items as in stock" at bounding box center [358, 155] width 455 height 9
click at [136, 157] on button "Mark all items as in stock" at bounding box center [134, 155] width 7 height 7
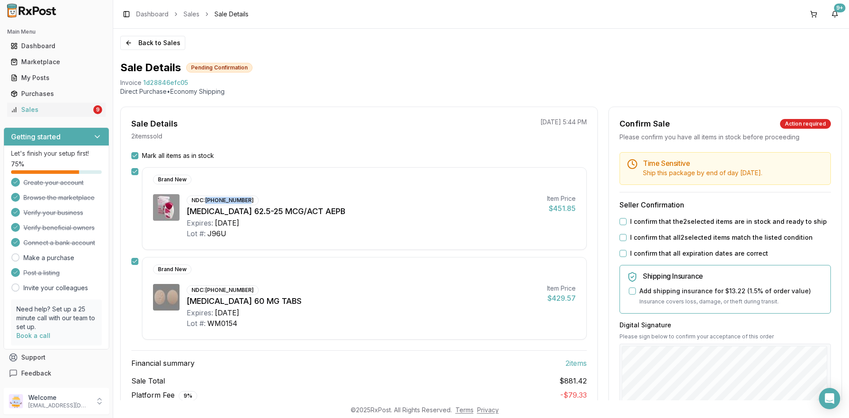
drag, startPoint x: 206, startPoint y: 201, endPoint x: 251, endPoint y: 204, distance: 45.2
click at [244, 198] on div "NDC: 00173-0869-10" at bounding box center [223, 200] width 72 height 10
copy div "00173-0869-10"
drag, startPoint x: 207, startPoint y: 292, endPoint x: 247, endPoint y: 286, distance: 40.6
click at [247, 286] on div "NDC: 00186-0776-60" at bounding box center [223, 290] width 72 height 10
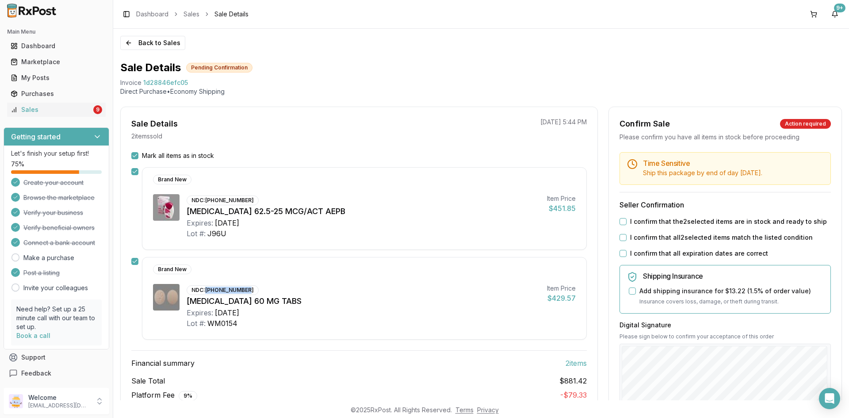
copy div "00186-0776-60"
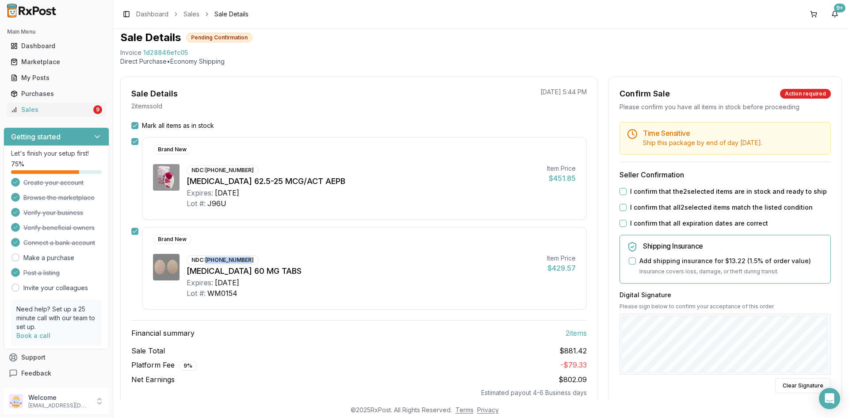
scroll to position [44, 0]
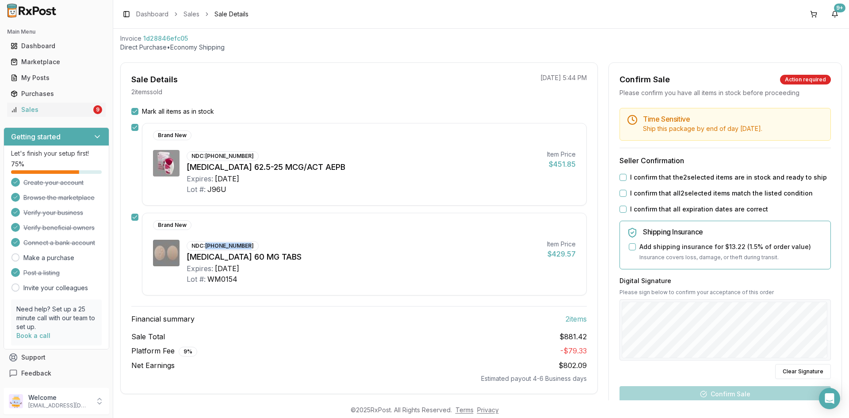
drag, startPoint x: 621, startPoint y: 179, endPoint x: 620, endPoint y: 187, distance: 8.0
click at [621, 180] on button "I confirm that the 2 selected items are in stock and ready to ship" at bounding box center [622, 177] width 7 height 7
click at [620, 191] on div "I confirm that all 2 selected items match the listed condition" at bounding box center [724, 193] width 211 height 9
click at [622, 195] on button "I confirm that all 2 selected items match the listed condition" at bounding box center [622, 193] width 7 height 7
click at [619, 208] on button "I confirm that all expiration dates are correct" at bounding box center [622, 209] width 7 height 7
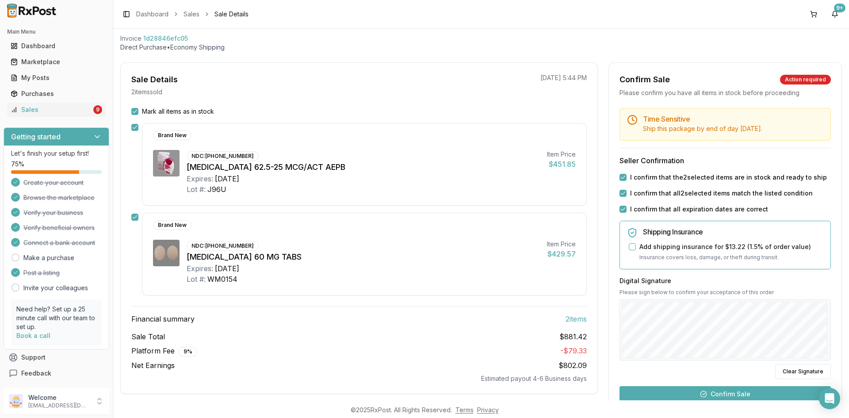
click at [739, 391] on button "Confirm Sale" at bounding box center [724, 394] width 211 height 16
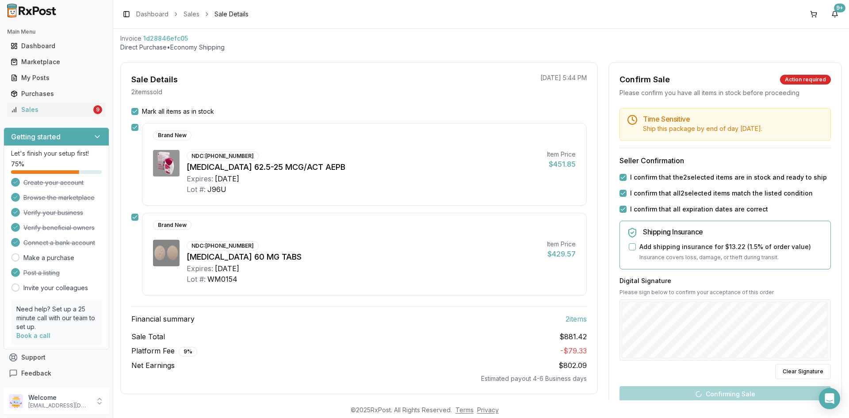
scroll to position [36, 0]
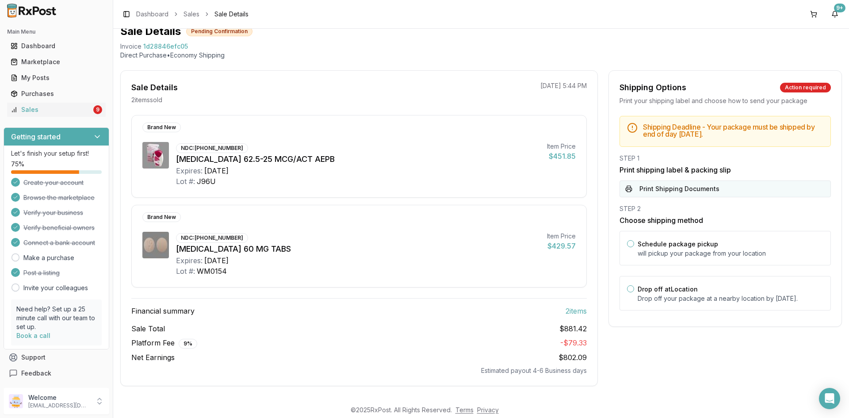
click at [662, 190] on button "Print Shipping Documents" at bounding box center [724, 188] width 211 height 17
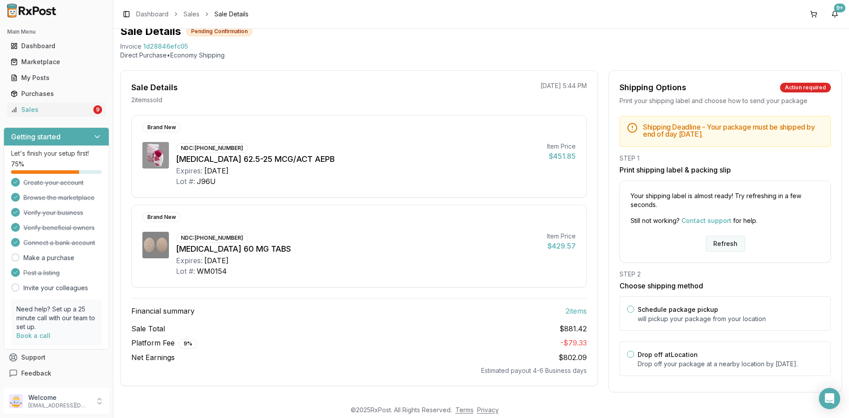
click at [718, 251] on button "Refresh" at bounding box center [725, 244] width 39 height 16
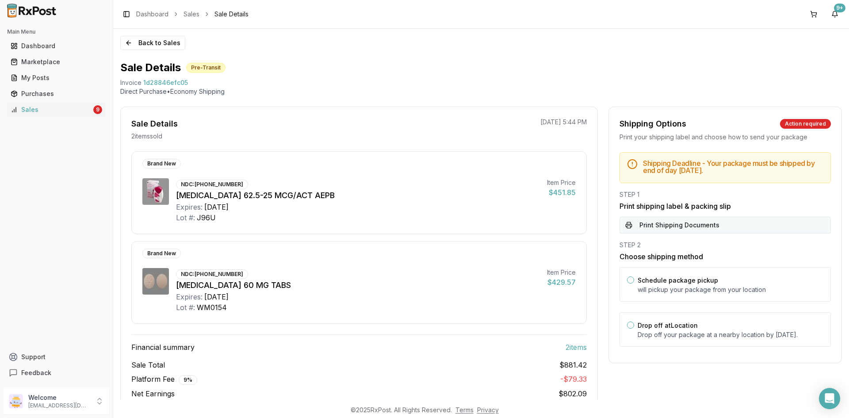
click at [707, 226] on button "Print Shipping Documents" at bounding box center [724, 225] width 211 height 17
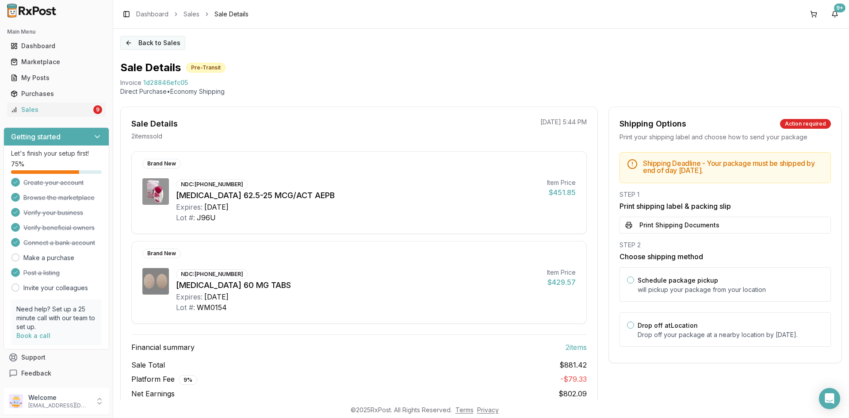
click at [143, 43] on button "Back to Sales" at bounding box center [152, 43] width 65 height 14
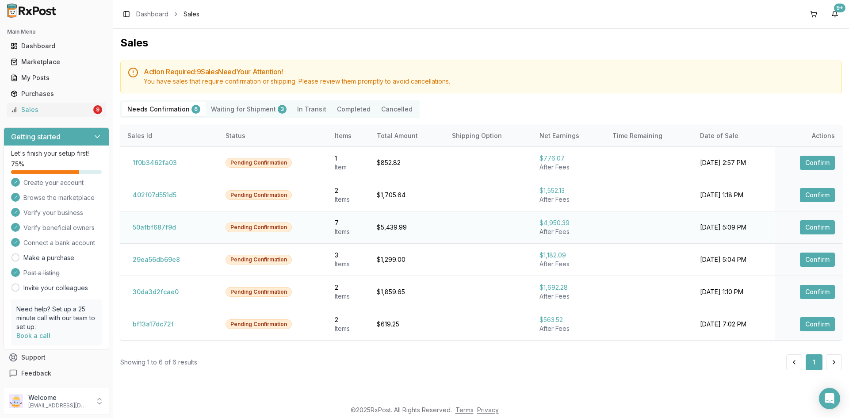
click at [815, 228] on button "Confirm" at bounding box center [817, 227] width 35 height 14
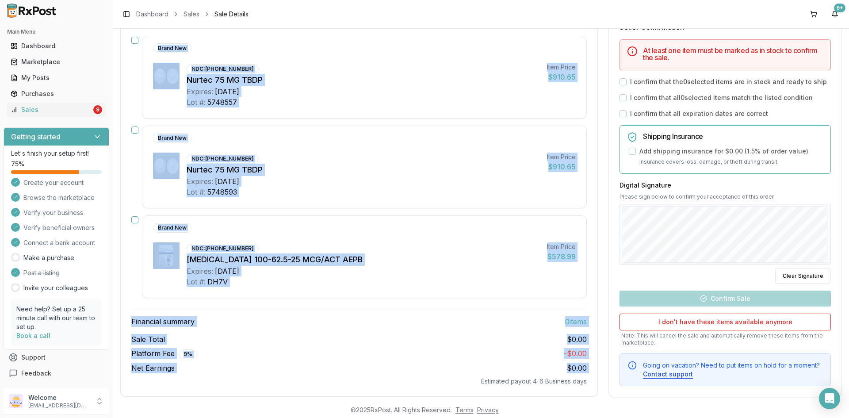
scroll to position [500, 0]
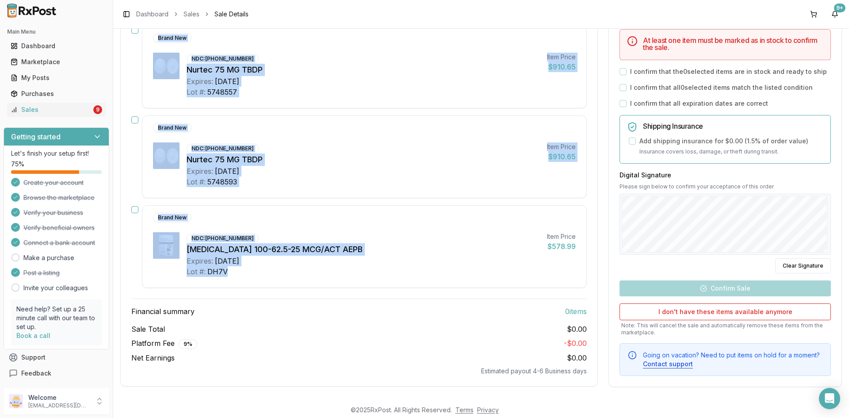
drag, startPoint x: 205, startPoint y: 99, endPoint x: 237, endPoint y: 282, distance: 186.4
click at [237, 282] on div "Mark all items as in stock Brand New NDC: [PHONE_NUMBER] [MEDICAL_DATA] 100 MG …" at bounding box center [359, 13] width 477 height 725
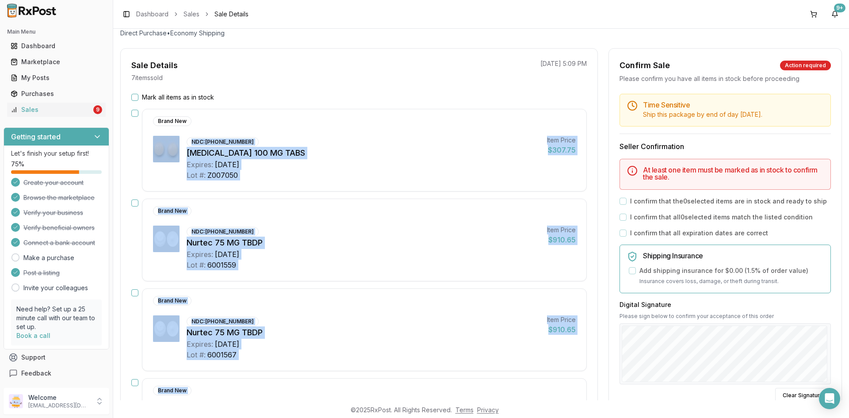
scroll to position [0, 0]
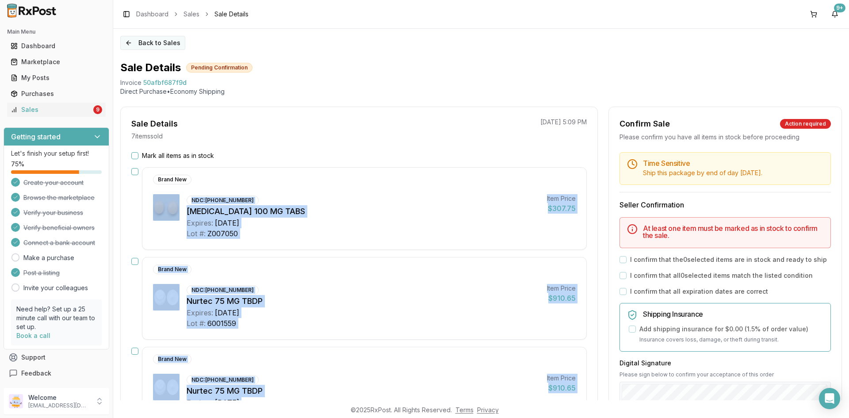
click at [150, 45] on button "Back to Sales" at bounding box center [152, 43] width 65 height 14
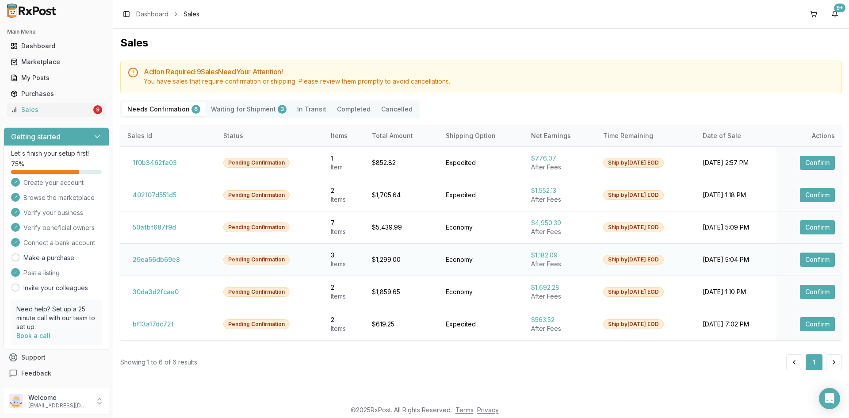
click at [818, 260] on button "Confirm" at bounding box center [817, 259] width 35 height 14
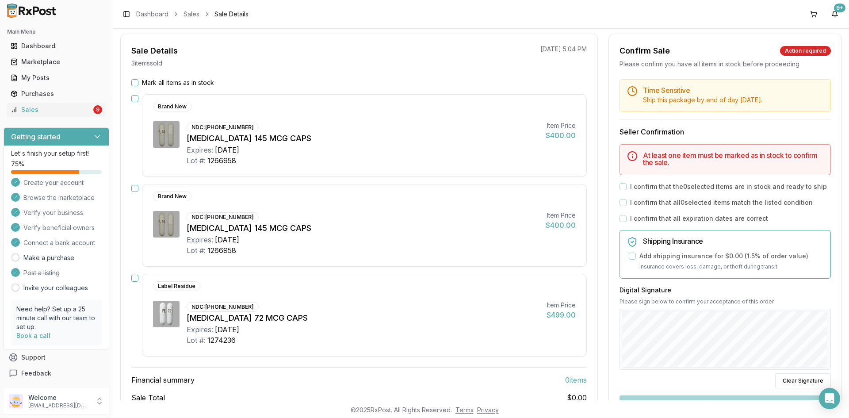
scroll to position [88, 0]
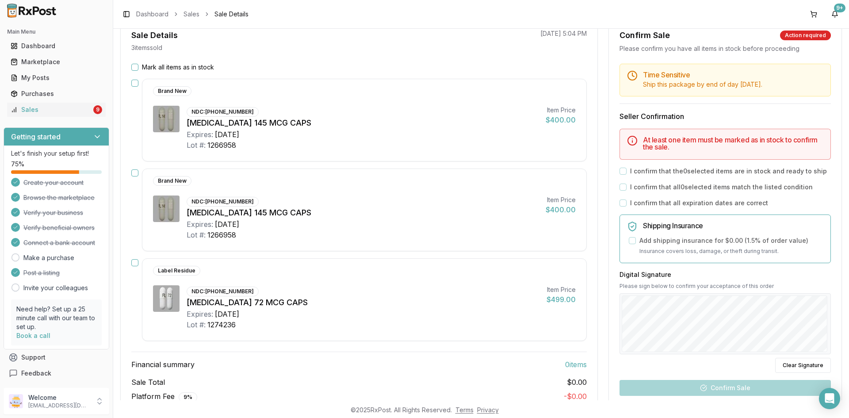
click at [134, 171] on button "button" at bounding box center [134, 172] width 7 height 7
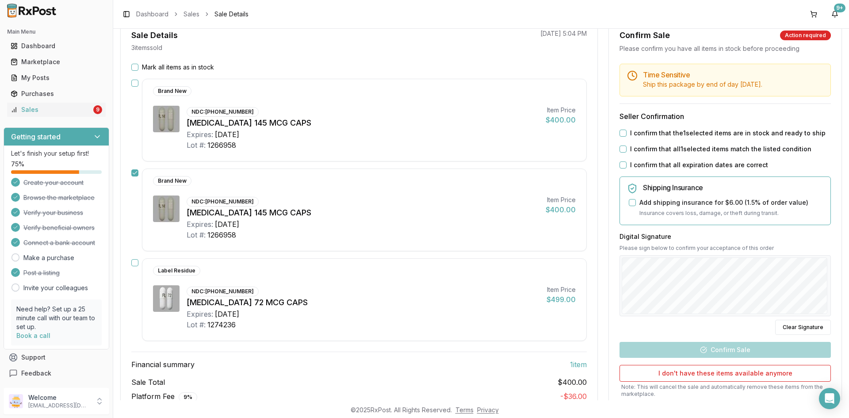
click at [136, 83] on button "button" at bounding box center [134, 83] width 7 height 7
click at [135, 264] on button "button" at bounding box center [134, 262] width 7 height 7
drag, startPoint x: 621, startPoint y: 131, endPoint x: 620, endPoint y: 141, distance: 10.2
click at [621, 131] on button "I confirm that the 3 selected items are in stock and ready to ship" at bounding box center [622, 133] width 7 height 7
click at [620, 149] on button "I confirm that all 3 selected items match the listed condition" at bounding box center [622, 148] width 7 height 7
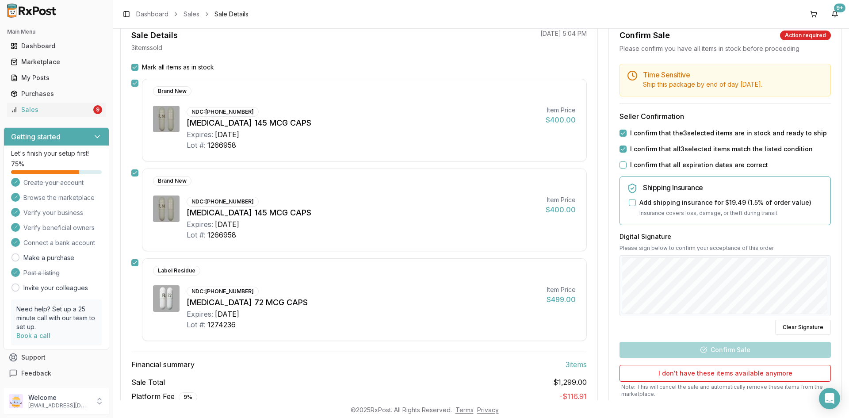
click at [622, 164] on button "I confirm that all expiration dates are correct" at bounding box center [622, 164] width 7 height 7
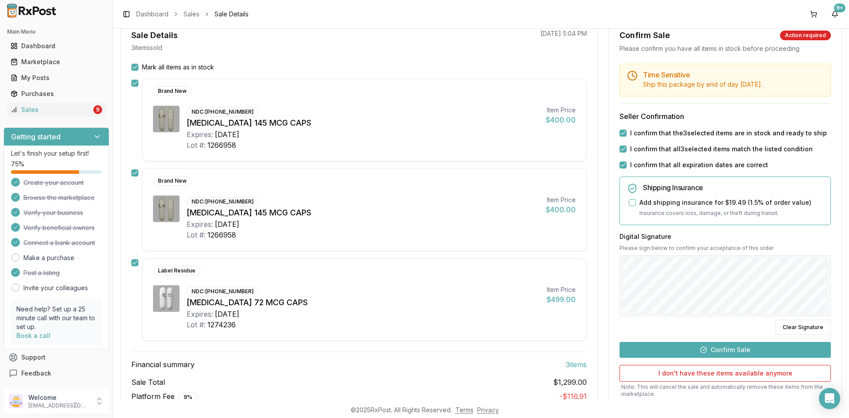
click at [727, 349] on button "Confirm Sale" at bounding box center [724, 350] width 211 height 16
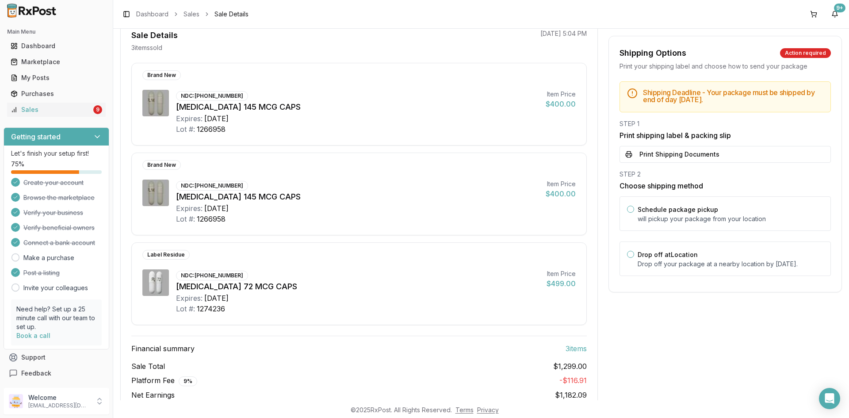
click at [640, 157] on button "Print Shipping Documents" at bounding box center [724, 154] width 211 height 17
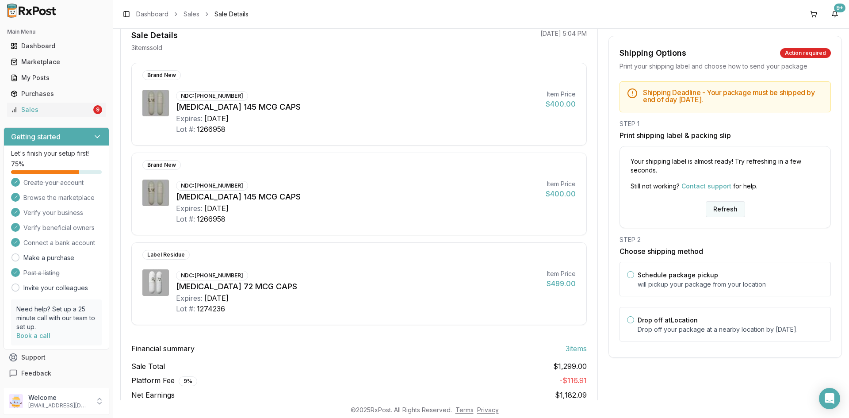
click at [717, 209] on button "Refresh" at bounding box center [725, 209] width 39 height 16
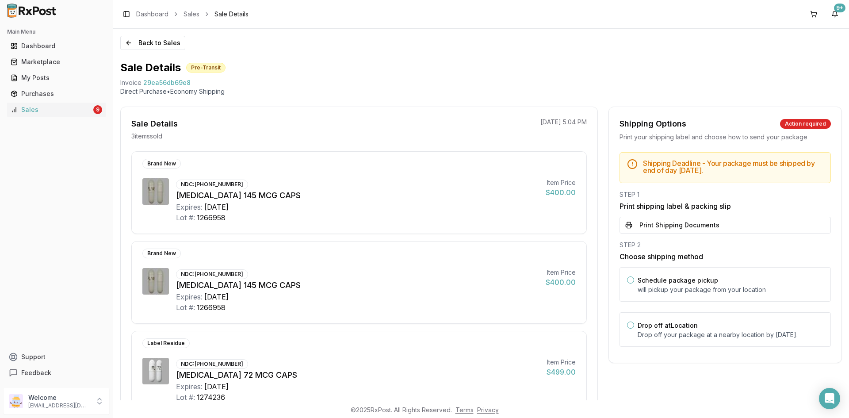
click at [667, 227] on button "Print Shipping Documents" at bounding box center [724, 225] width 211 height 17
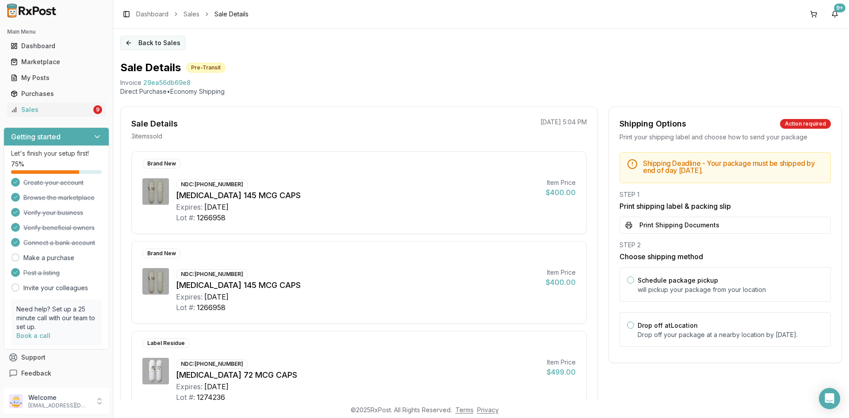
click at [143, 40] on button "Back to Sales" at bounding box center [152, 43] width 65 height 14
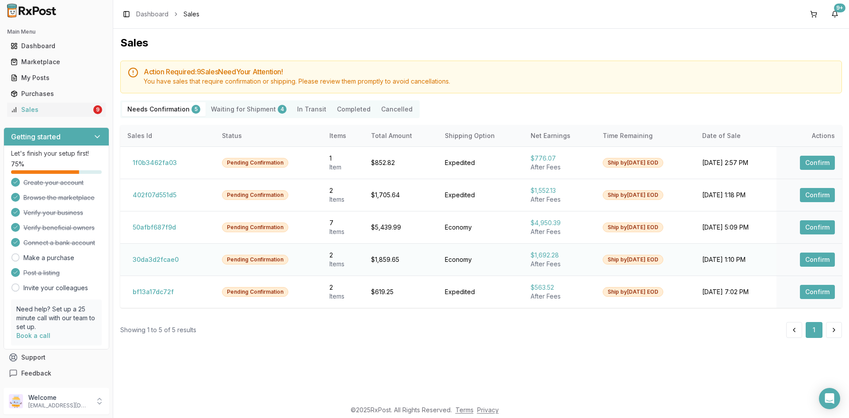
click at [820, 260] on button "Confirm" at bounding box center [817, 259] width 35 height 14
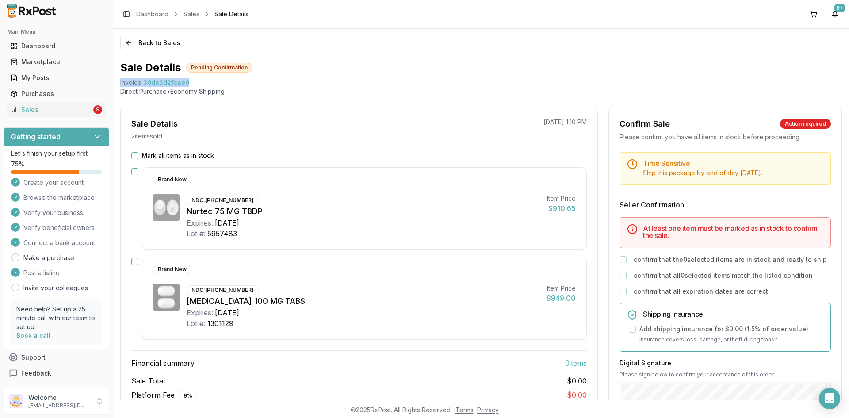
drag, startPoint x: 191, startPoint y: 82, endPoint x: 118, endPoint y: 84, distance: 73.4
click at [118, 84] on div "Back to Sales Sale Details Pending Confirmation Invoice 30da3d2fcae0 Direct Pur…" at bounding box center [481, 214] width 736 height 371
click at [192, 80] on div "Invoice 30da3d2fcae0" at bounding box center [481, 82] width 722 height 9
click at [192, 81] on div "Invoice 30da3d2fcae0" at bounding box center [481, 82] width 722 height 9
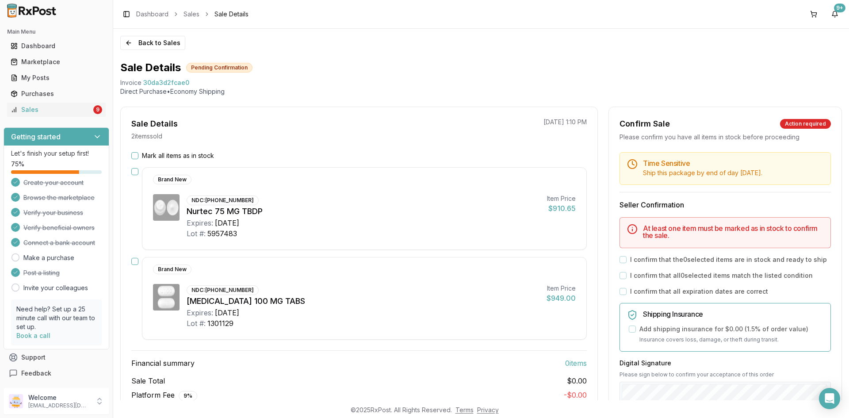
click at [223, 113] on div "Sale Details 2 item s sold 09/05/2025 1:10 PM Mark all items as in stock Brand …" at bounding box center [358, 273] width 477 height 332
drag, startPoint x: 191, startPoint y: 81, endPoint x: 118, endPoint y: 84, distance: 73.0
click at [118, 84] on div "Back to Sales Sale Details Pending Confirmation Invoice 30da3d2fcae0 Direct Pur…" at bounding box center [481, 214] width 736 height 371
copy div "Invoice 30da3d2fcae0"
click at [137, 41] on button "Back to Sales" at bounding box center [152, 43] width 65 height 14
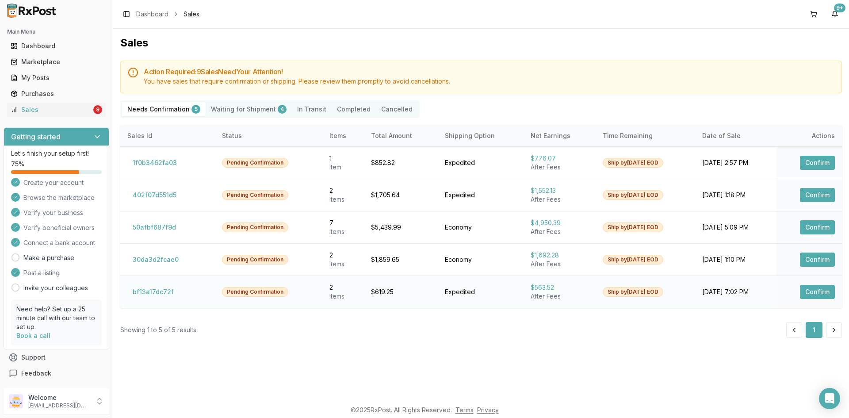
click at [821, 293] on button "Confirm" at bounding box center [817, 292] width 35 height 14
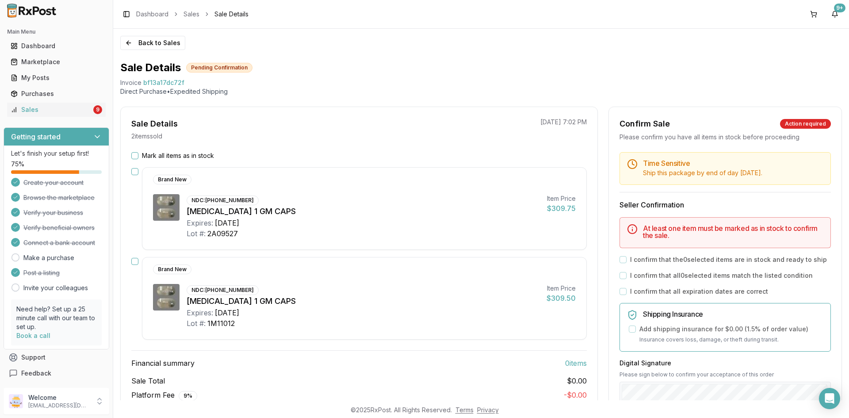
click at [131, 263] on div "Mark all items as in stock Brand New NDC: 52937-0001-20 Vascepa 1 GM CAPS Expir…" at bounding box center [359, 289] width 477 height 276
click at [134, 261] on button "button" at bounding box center [134, 261] width 7 height 7
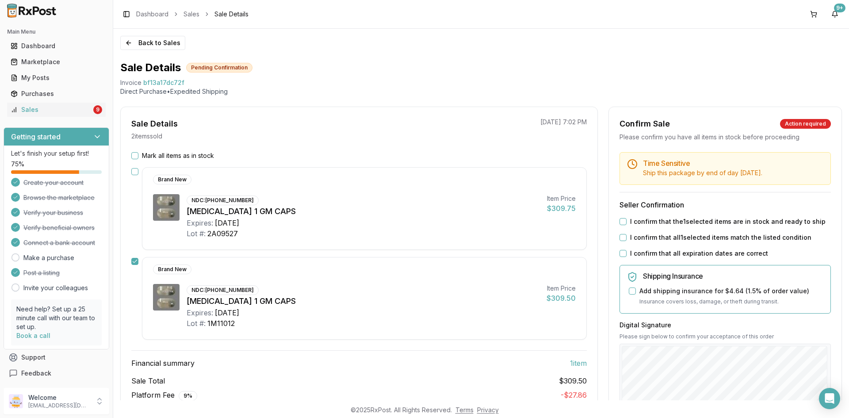
click at [137, 171] on button "button" at bounding box center [134, 171] width 7 height 7
click button "I confirm that the 2 selected items are in stock and ready to ship"
drag, startPoint x: 620, startPoint y: 233, endPoint x: 621, endPoint y: 239, distance: 5.8
click div "Time Sensitive Ship this package by end of day Monday, September 8th . Seller C…"
drag, startPoint x: 622, startPoint y: 239, endPoint x: 622, endPoint y: 246, distance: 7.1
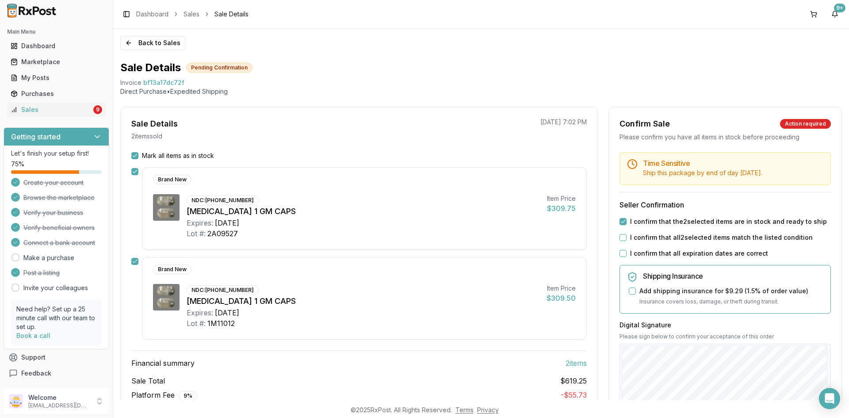
click button "I confirm that all 2 selected items match the listed condition"
drag, startPoint x: 622, startPoint y: 251, endPoint x: 626, endPoint y: 262, distance: 12.1
click button "I confirm that all expiration dates are correct"
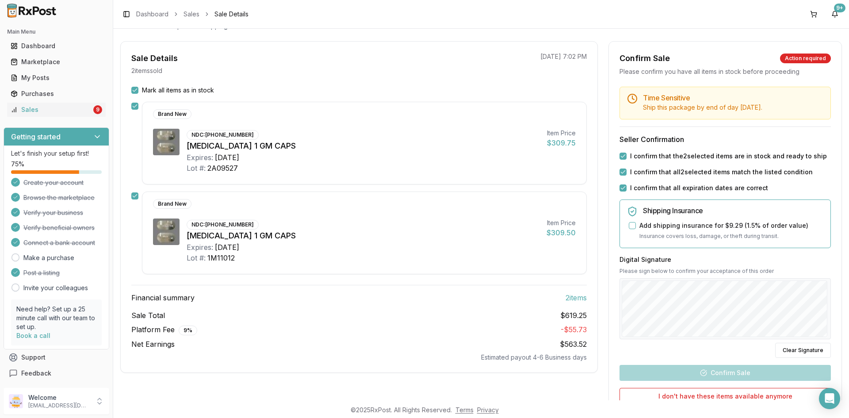
scroll to position [88, 0]
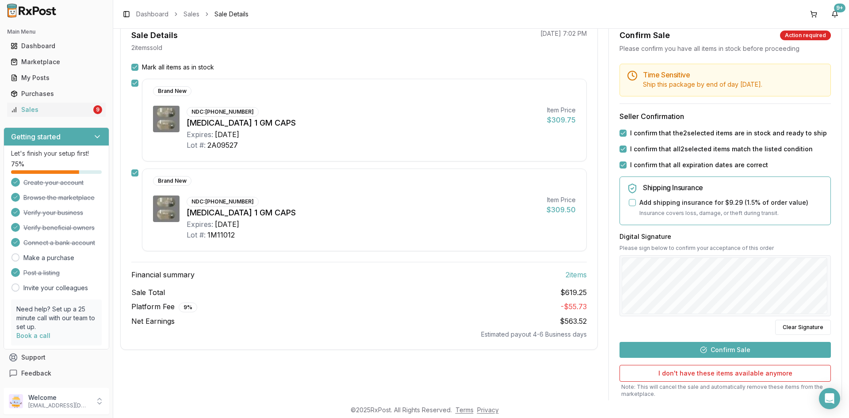
click button "Confirm Sale"
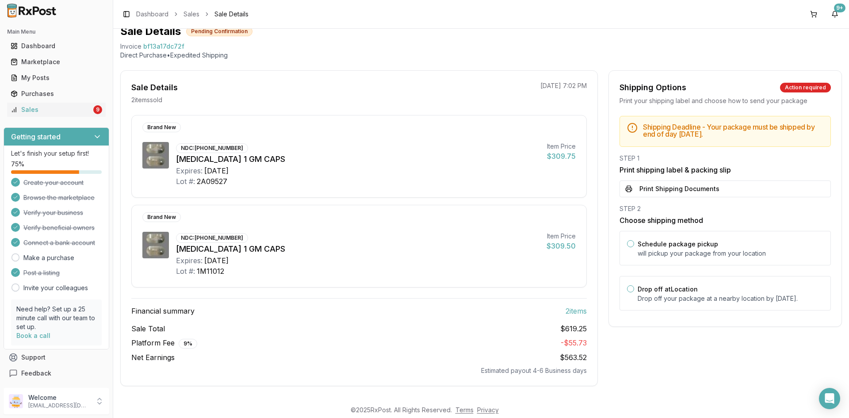
scroll to position [36, 0]
click button "Print Shipping Documents"
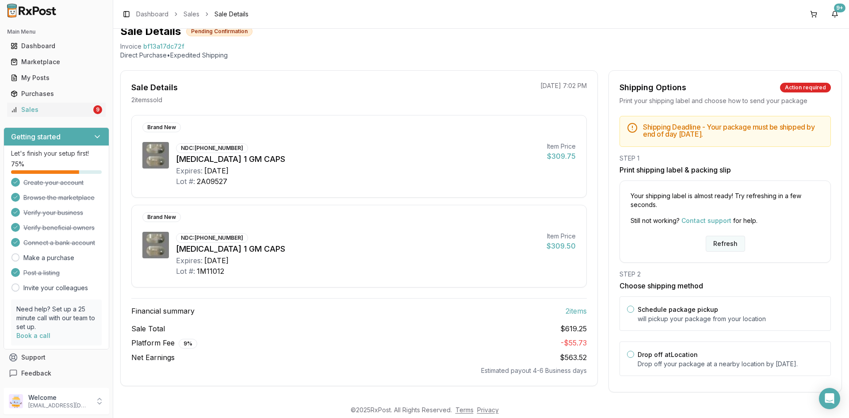
click button "Refresh"
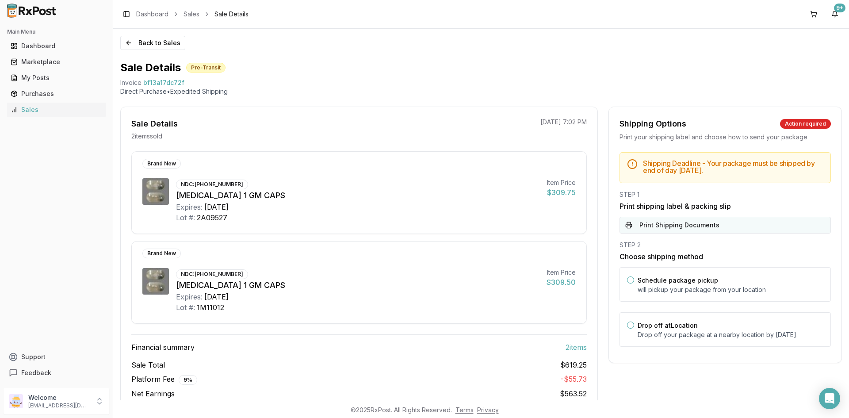
click at [640, 225] on button "Print Shipping Documents" at bounding box center [724, 225] width 211 height 17
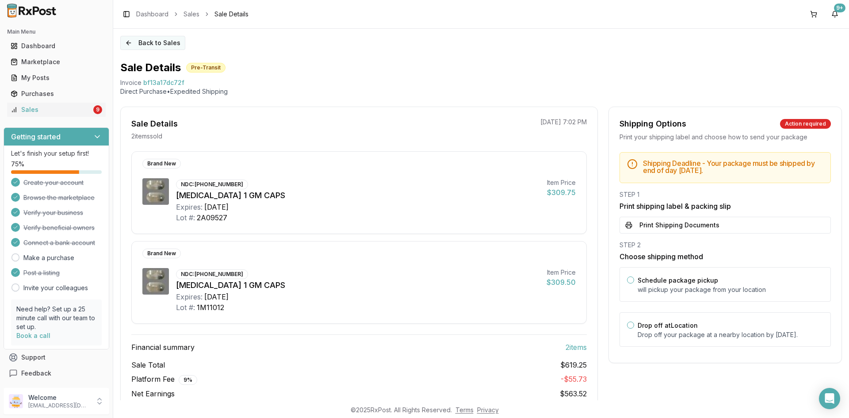
click at [149, 40] on button "Back to Sales" at bounding box center [152, 43] width 65 height 14
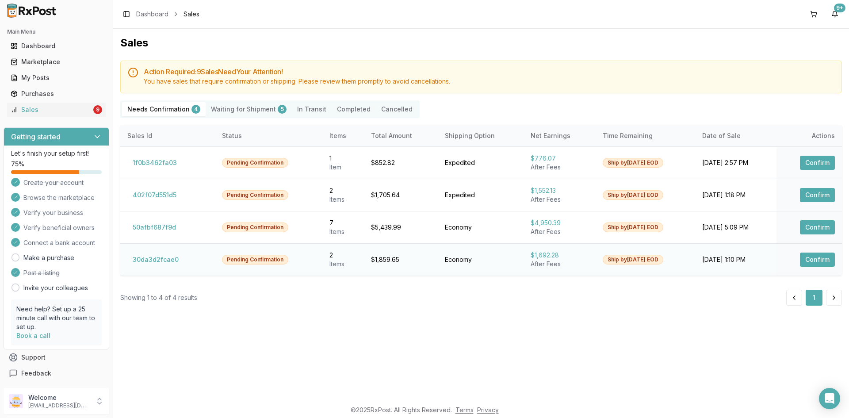
click at [818, 256] on button "Confirm" at bounding box center [817, 259] width 35 height 14
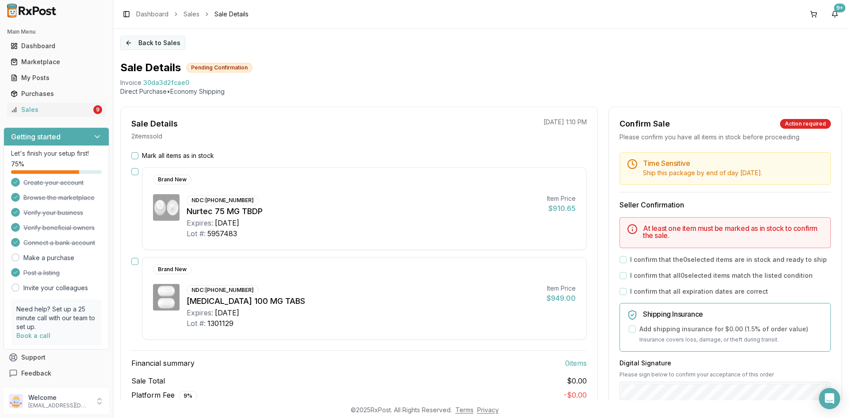
click at [152, 43] on button "Back to Sales" at bounding box center [152, 43] width 65 height 14
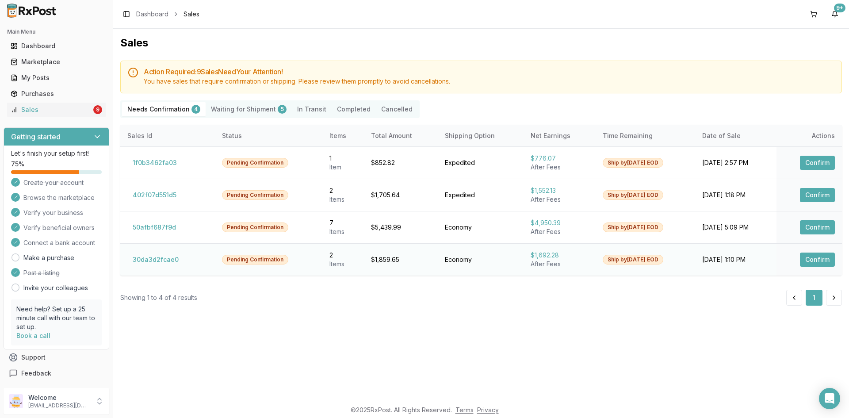
click at [819, 260] on button "Confirm" at bounding box center [817, 259] width 35 height 14
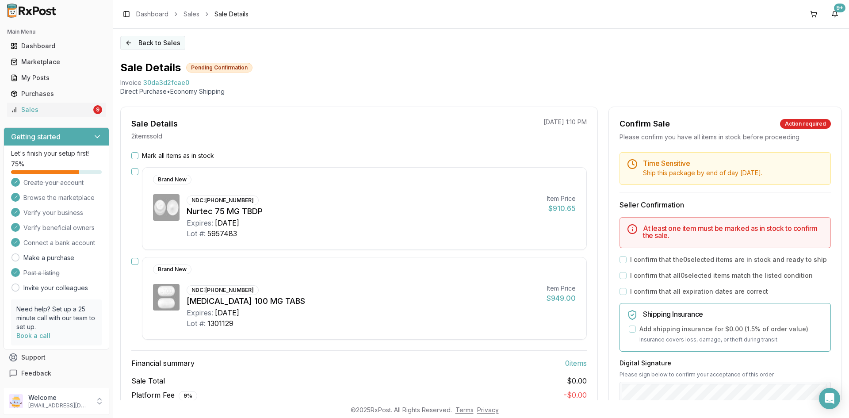
click at [170, 42] on button "Back to Sales" at bounding box center [152, 43] width 65 height 14
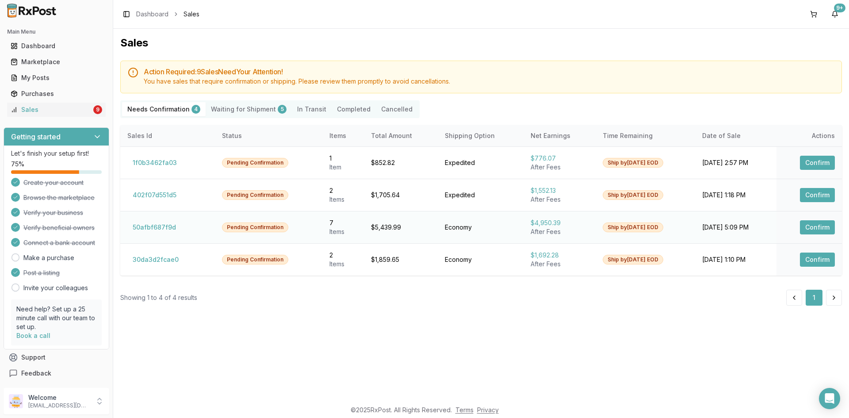
click at [809, 225] on button "Confirm" at bounding box center [817, 227] width 35 height 14
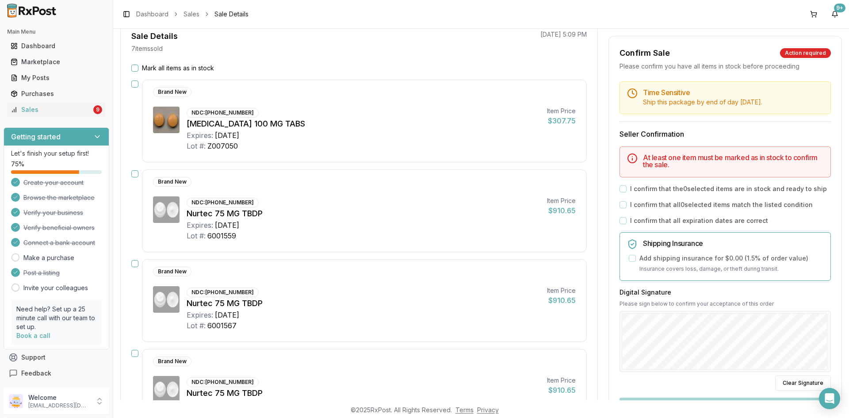
scroll to position [88, 0]
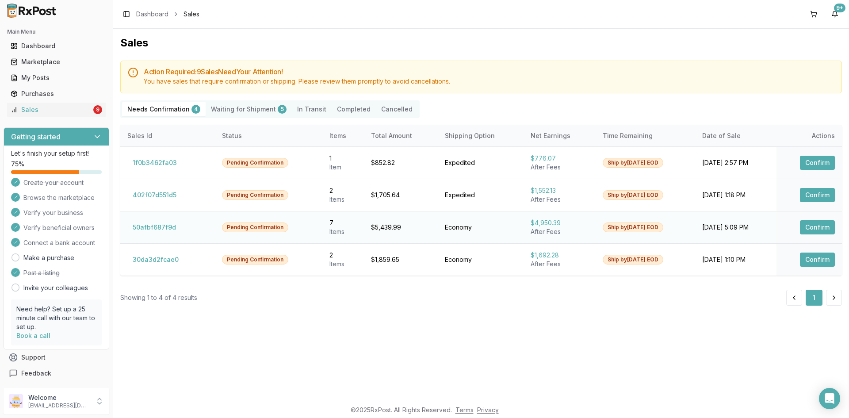
click at [814, 225] on button "Confirm" at bounding box center [817, 227] width 35 height 14
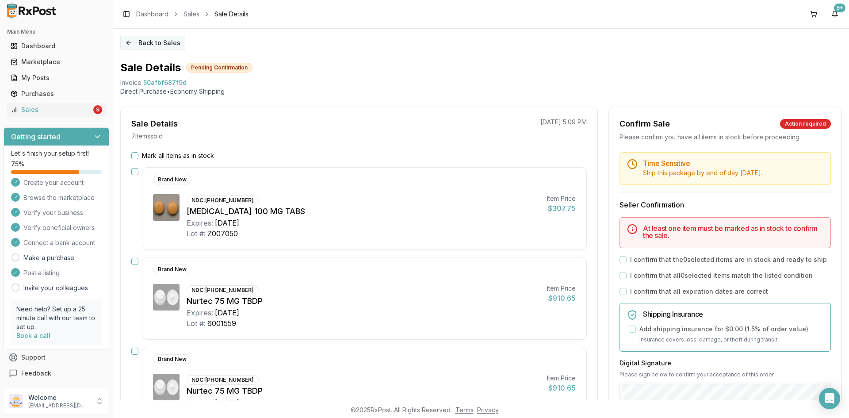
click at [142, 38] on button "Back to Sales" at bounding box center [152, 43] width 65 height 14
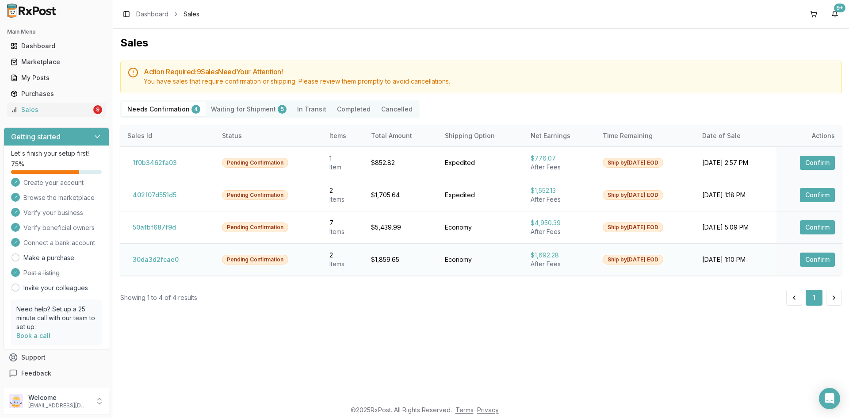
click at [829, 259] on button "Confirm" at bounding box center [817, 259] width 35 height 14
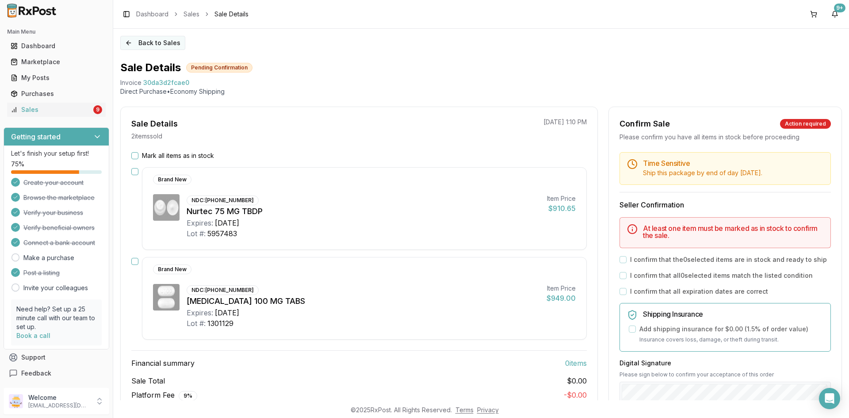
click at [159, 44] on button "Back to Sales" at bounding box center [152, 43] width 65 height 14
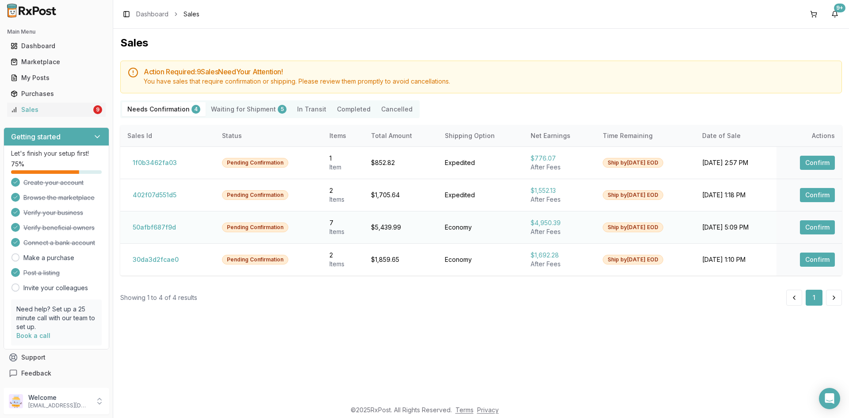
click at [823, 225] on button "Confirm" at bounding box center [817, 227] width 35 height 14
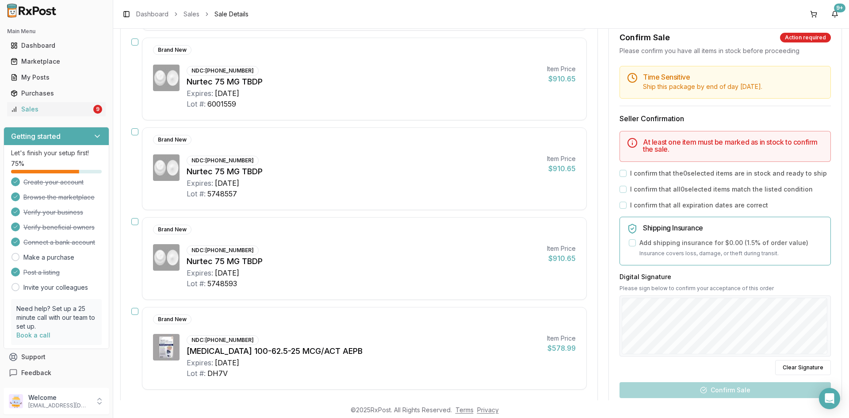
scroll to position [501, 0]
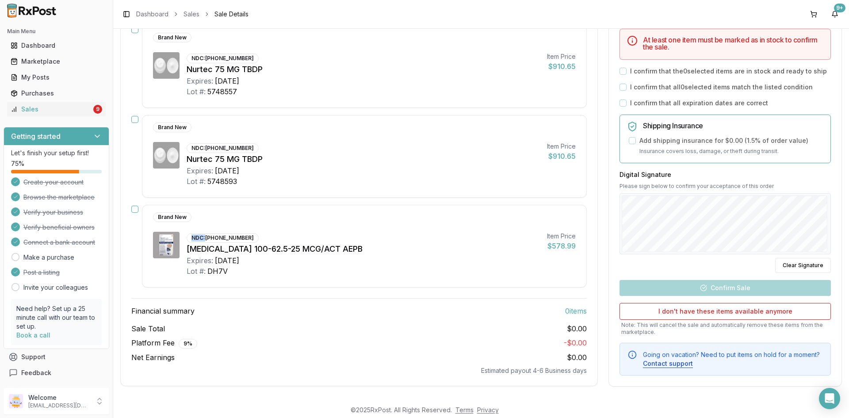
drag, startPoint x: 205, startPoint y: 235, endPoint x: 234, endPoint y: 231, distance: 29.0
click at [234, 231] on div "Brand New NDC: 00173-0887-10 Trelegy Ellipta 100-62.5-25 MCG/ACT AEPB Expires: …" at bounding box center [364, 246] width 445 height 83
drag, startPoint x: 207, startPoint y: 239, endPoint x: 246, endPoint y: 240, distance: 39.4
click at [246, 240] on div "NDC: 00173-0887-10" at bounding box center [223, 238] width 72 height 10
copy div "[PHONE_NUMBER]"
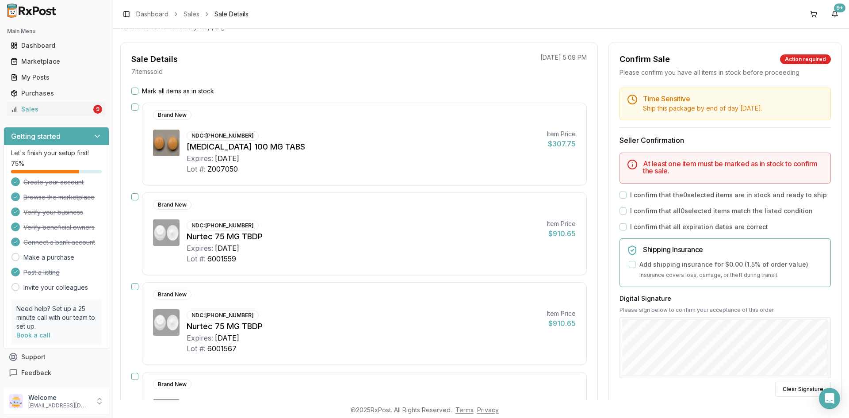
scroll to position [0, 0]
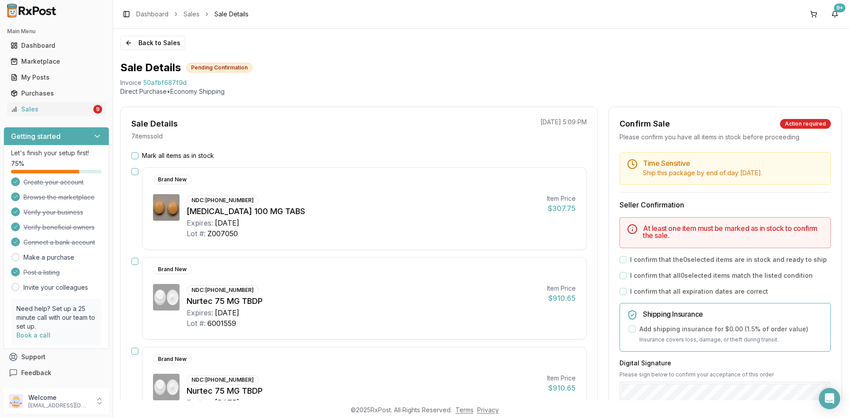
click at [137, 171] on button "button" at bounding box center [134, 171] width 7 height 7
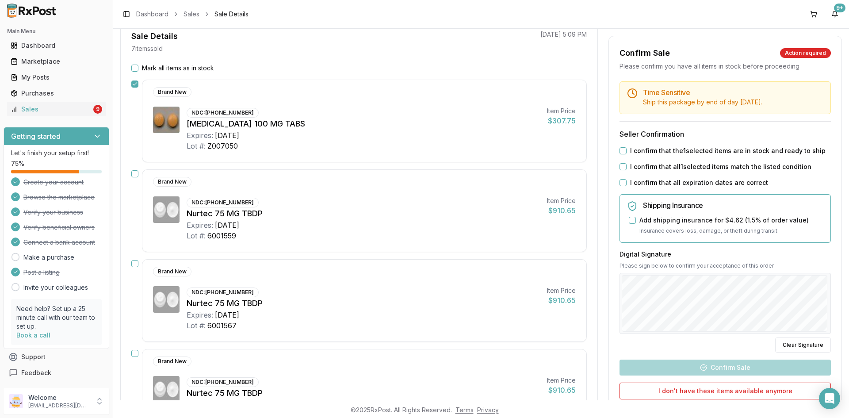
scroll to position [88, 0]
click at [134, 173] on button "button" at bounding box center [134, 172] width 7 height 7
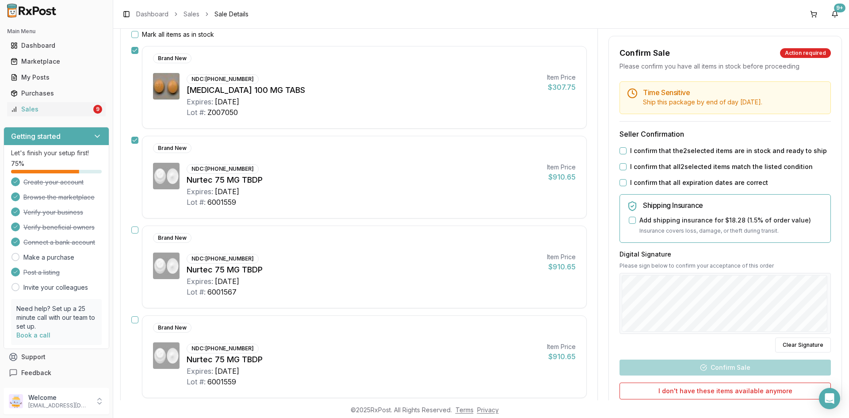
scroll to position [177, 0]
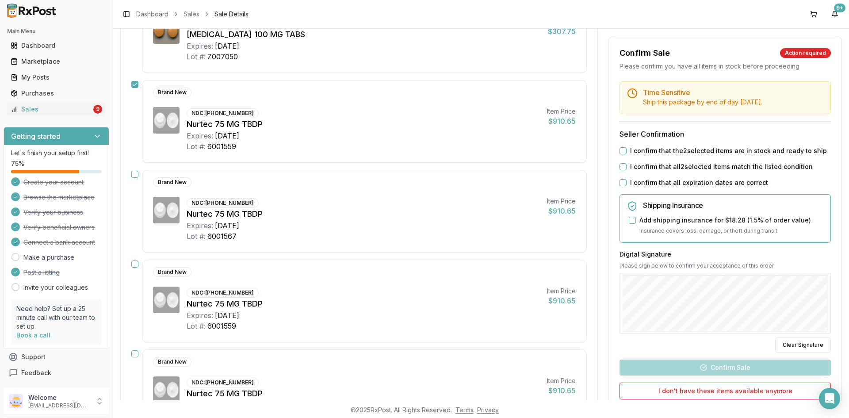
drag, startPoint x: 131, startPoint y: 174, endPoint x: 158, endPoint y: 206, distance: 42.1
click at [133, 176] on button "button" at bounding box center [134, 174] width 7 height 7
drag, startPoint x: 133, startPoint y: 264, endPoint x: 132, endPoint y: 268, distance: 4.5
click at [133, 263] on button "button" at bounding box center [134, 263] width 7 height 7
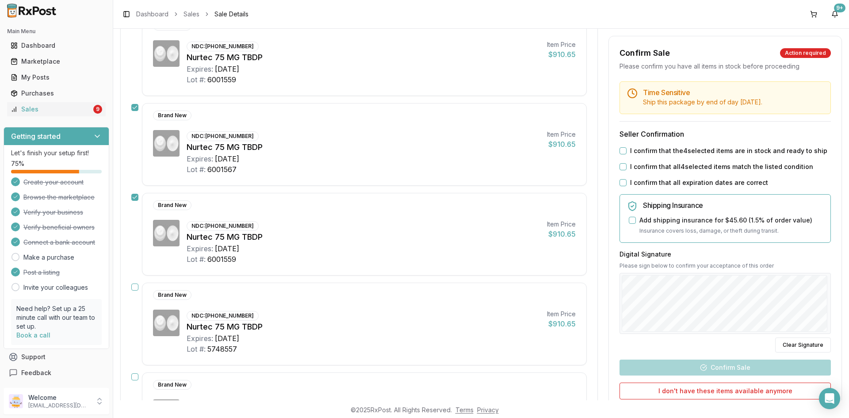
scroll to position [309, 0]
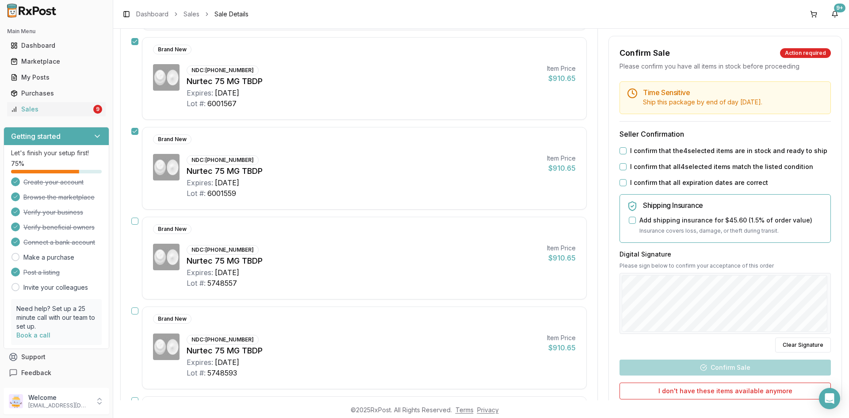
click at [136, 221] on button "button" at bounding box center [134, 221] width 7 height 7
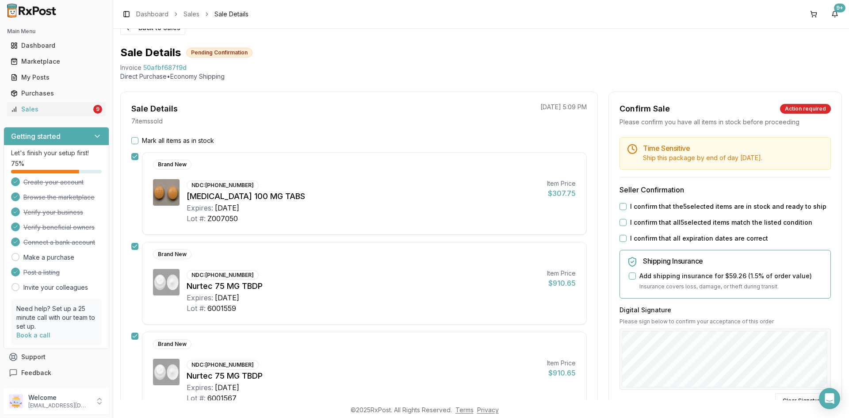
scroll to position [0, 0]
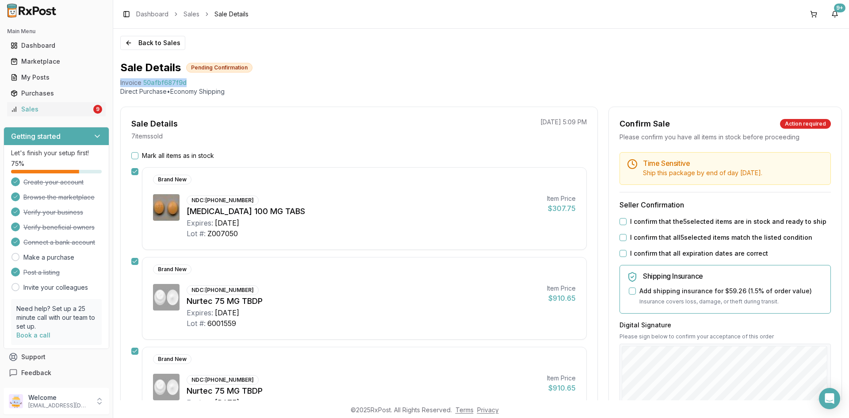
drag, startPoint x: 185, startPoint y: 84, endPoint x: 120, endPoint y: 84, distance: 65.4
click at [120, 84] on div "Back to Sales Sale Details Pending Confirmation Invoice 50afbf687f9d Direct Pur…" at bounding box center [481, 214] width 736 height 371
copy div "Invoice 50afbf687f9d"
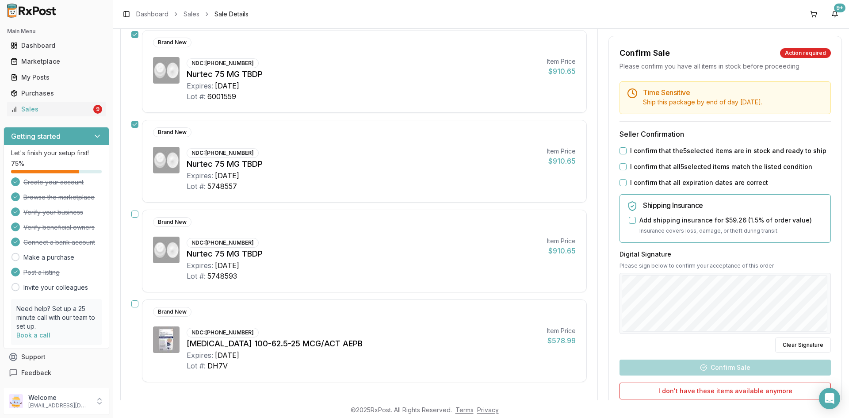
scroll to position [486, 0]
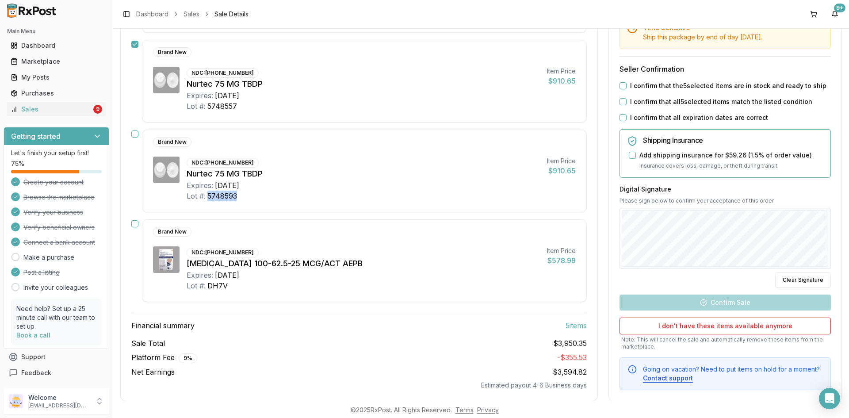
drag, startPoint x: 238, startPoint y: 196, endPoint x: 207, endPoint y: 202, distance: 31.5
click at [207, 202] on div "Brand New NDC: 72618-3000-02 Nurtec 75 MG TBDP Expires: 2028-03-31 Lot #: 57485…" at bounding box center [364, 171] width 445 height 83
copy div "5748593"
drag, startPoint x: 311, startPoint y: 263, endPoint x: 187, endPoint y: 261, distance: 123.8
click at [187, 261] on div "Trelegy Ellipta 100-62.5-25 MCG/ACT AEPB" at bounding box center [363, 263] width 353 height 12
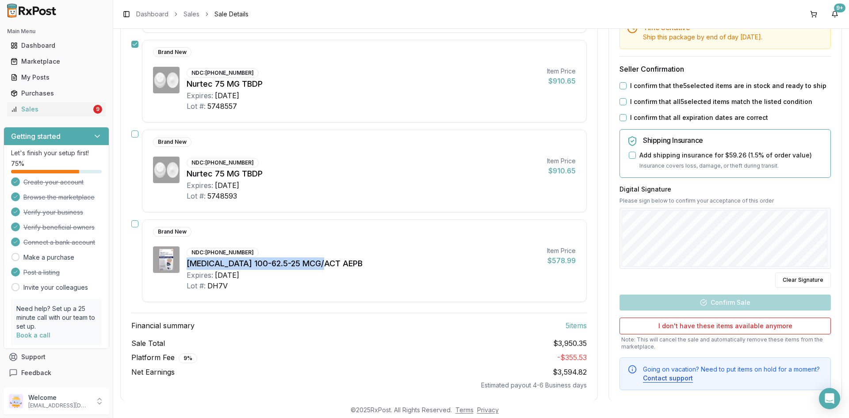
copy div "Trelegy Ellipta 100-62.5-25 MCG"
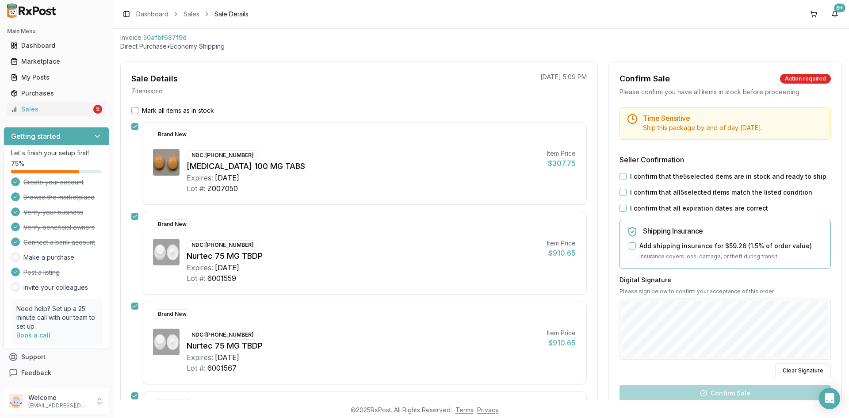
scroll to position [44, 0]
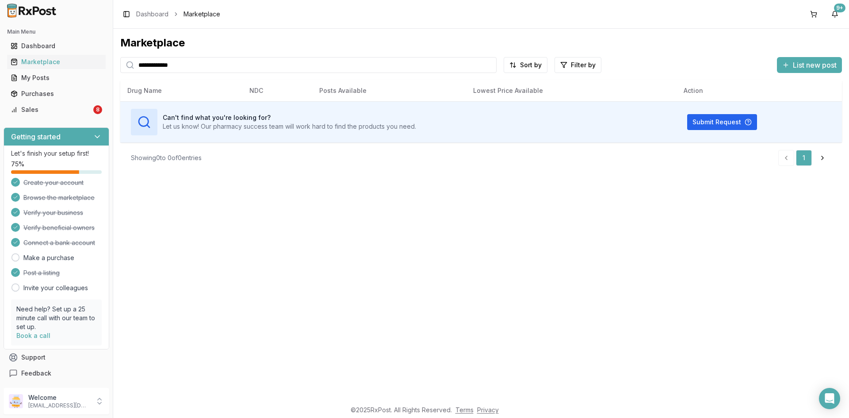
drag, startPoint x: 216, startPoint y: 65, endPoint x: 120, endPoint y: 78, distance: 97.3
click at [120, 78] on div "**********" at bounding box center [481, 214] width 736 height 371
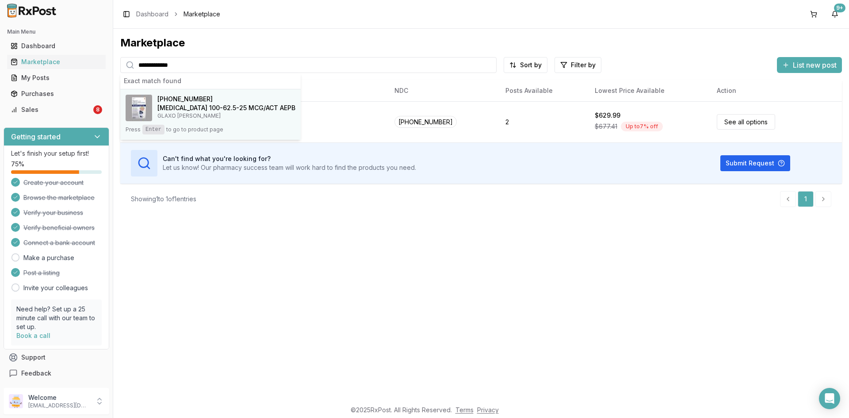
type input "**********"
click at [164, 114] on p "GLAXO SMITH KLINE" at bounding box center [226, 115] width 138 height 7
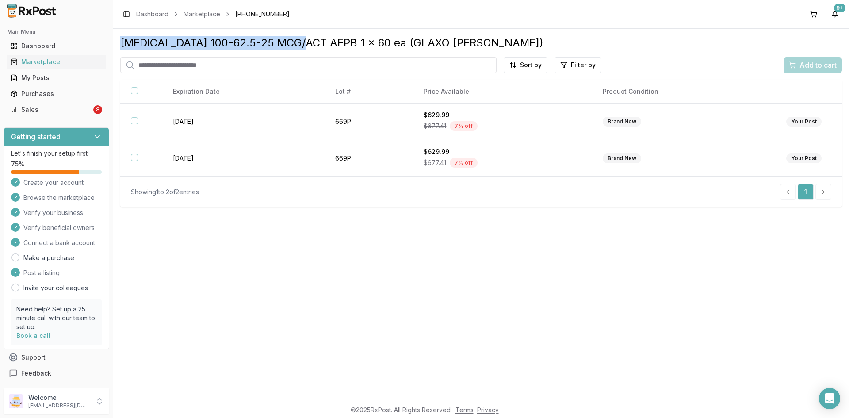
drag, startPoint x: 282, startPoint y: 42, endPoint x: 123, endPoint y: 43, distance: 159.2
click at [123, 43] on div "Trelegy Ellipta 100-62.5-25 MCG/ACT AEPB 1 x 60 ea (GLAXO SMITH KLINE)" at bounding box center [481, 43] width 722 height 14
copy div "Trelegy Ellipta 100-62.5-25 MCG"
click at [31, 113] on div "Sales" at bounding box center [51, 109] width 81 height 9
click at [31, 110] on div "Sales" at bounding box center [51, 109] width 81 height 9
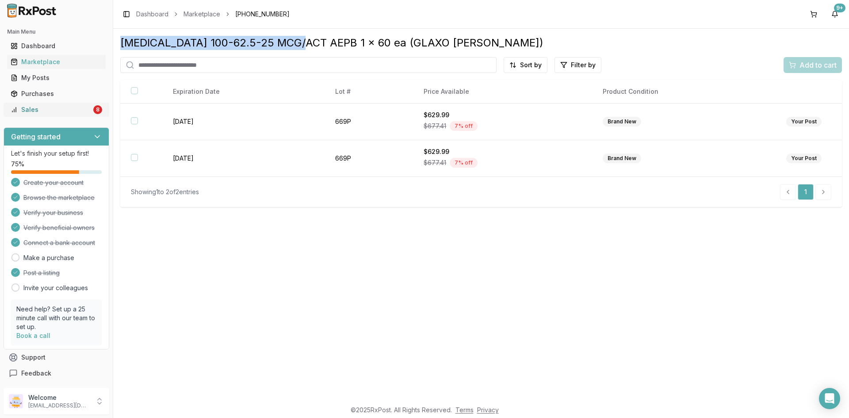
click at [31, 110] on div "Sales" at bounding box center [51, 109] width 81 height 9
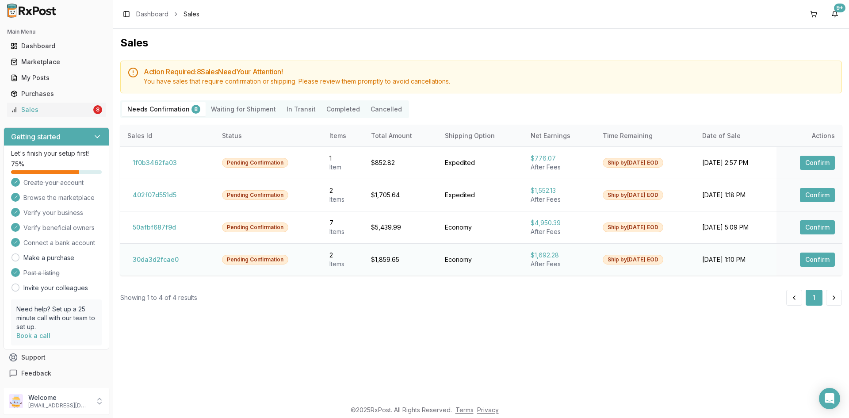
click at [817, 261] on button "Confirm" at bounding box center [817, 259] width 35 height 14
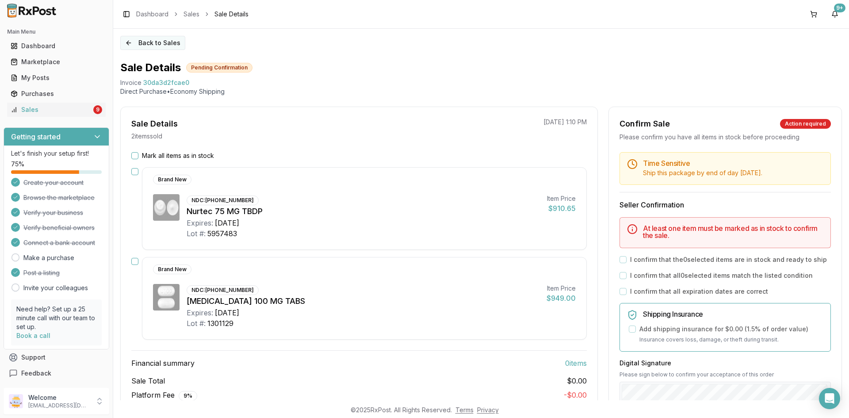
click at [172, 43] on button "Back to Sales" at bounding box center [152, 43] width 65 height 14
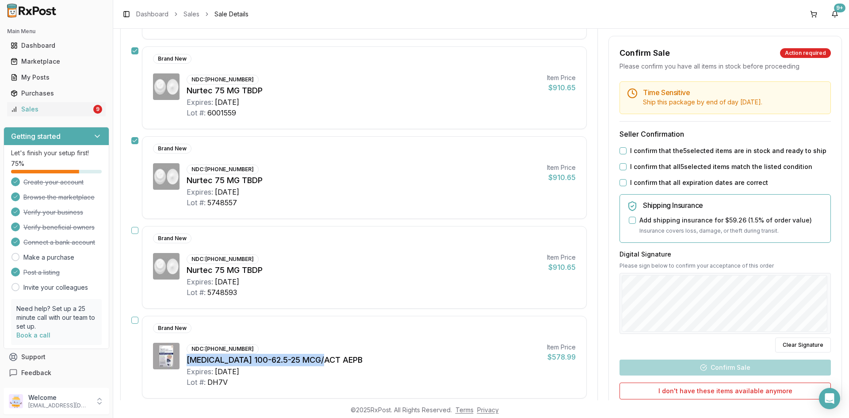
scroll to position [398, 0]
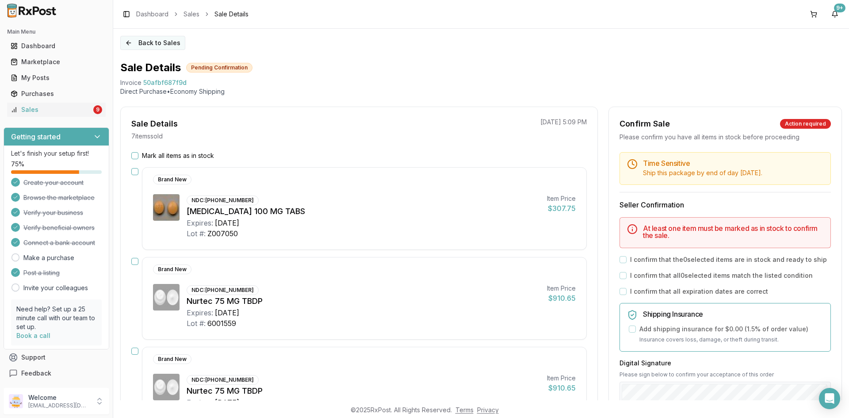
click at [164, 42] on button "Back to Sales" at bounding box center [152, 43] width 65 height 14
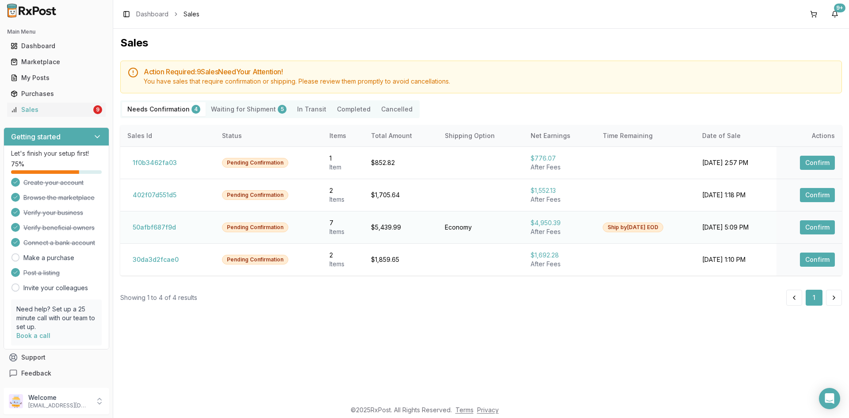
click at [818, 229] on button "Confirm" at bounding box center [817, 227] width 35 height 14
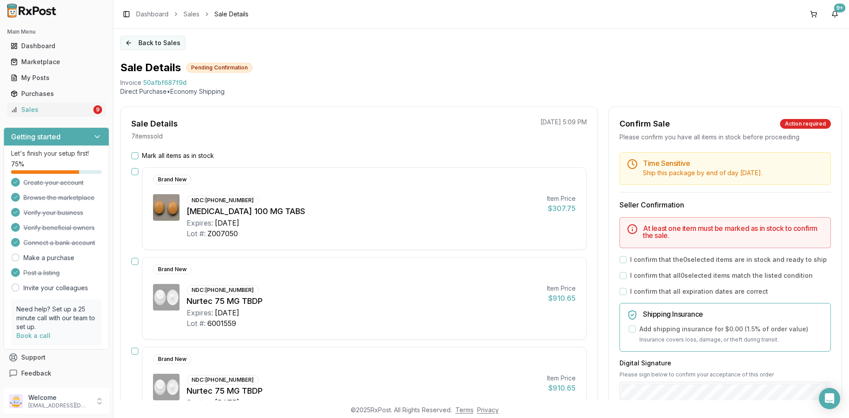
click at [149, 42] on button "Back to Sales" at bounding box center [152, 43] width 65 height 14
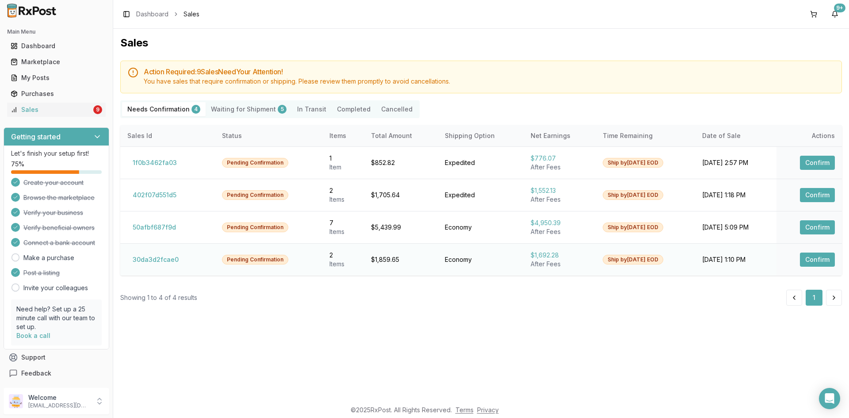
click at [821, 256] on button "Confirm" at bounding box center [817, 259] width 35 height 14
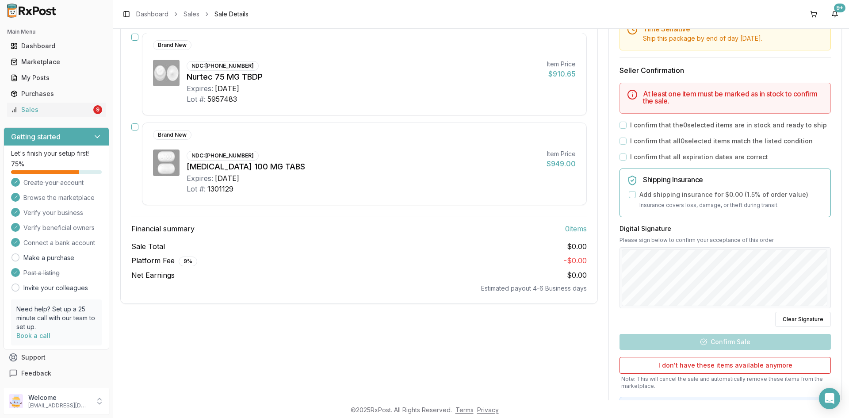
scroll to position [44, 0]
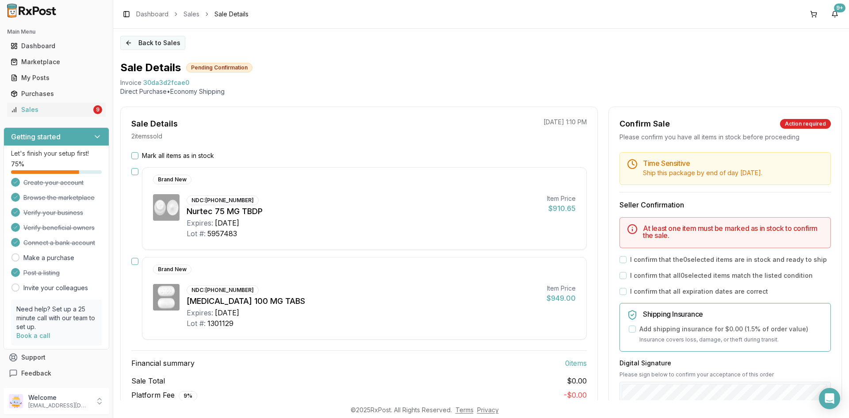
click at [149, 40] on button "Back to Sales" at bounding box center [152, 43] width 65 height 14
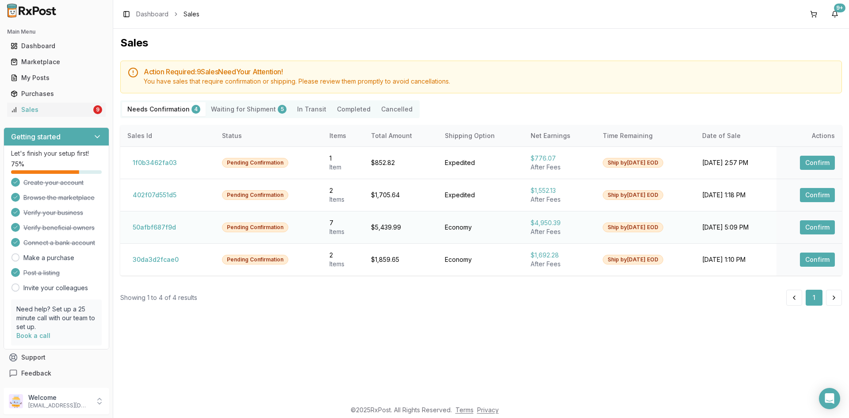
click at [812, 226] on button "Confirm" at bounding box center [817, 227] width 35 height 14
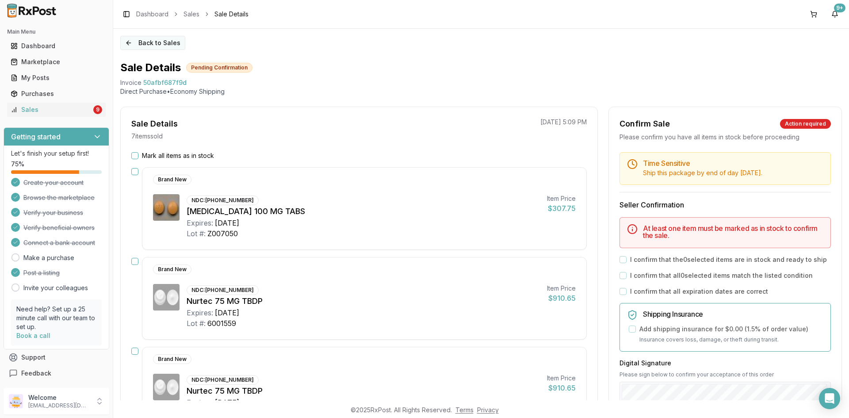
click at [144, 43] on button "Back to Sales" at bounding box center [152, 43] width 65 height 14
